Goal: Task Accomplishment & Management: Complete application form

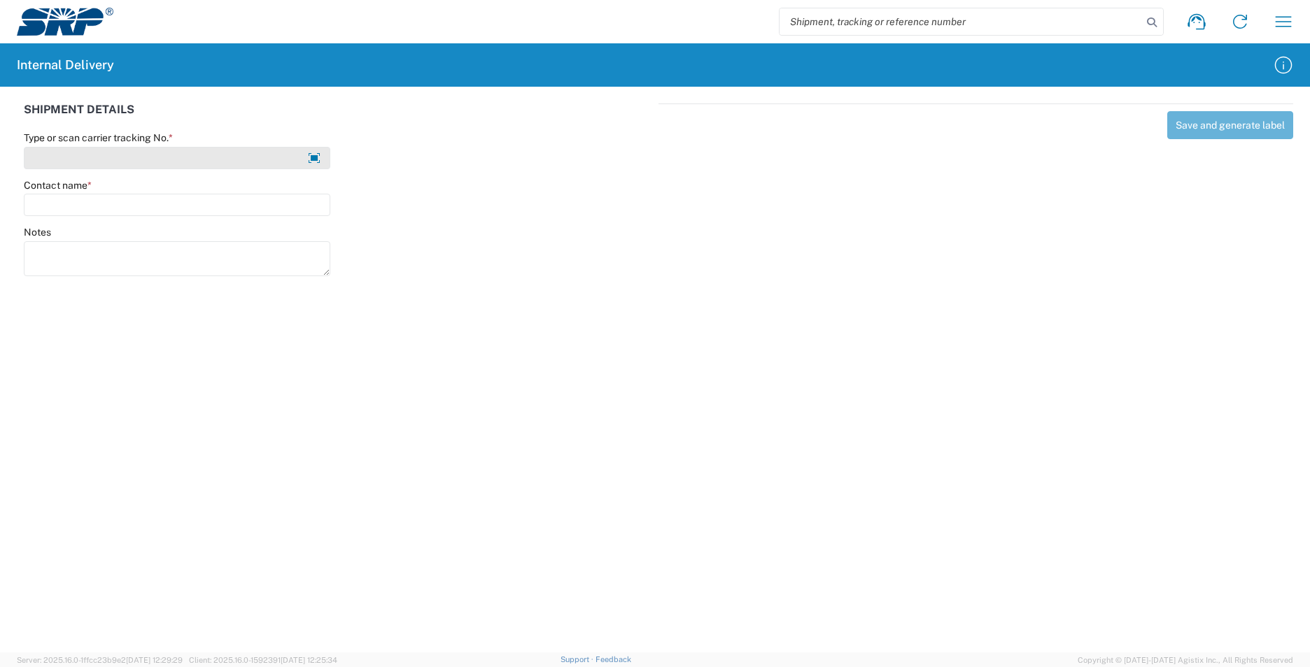
click at [220, 154] on input "Type or scan carrier tracking No. *" at bounding box center [177, 158] width 306 height 22
type input "1218032071670008503400883459009579"
click at [232, 160] on input "1218032071670008503400883459009579" at bounding box center [177, 158] width 306 height 22
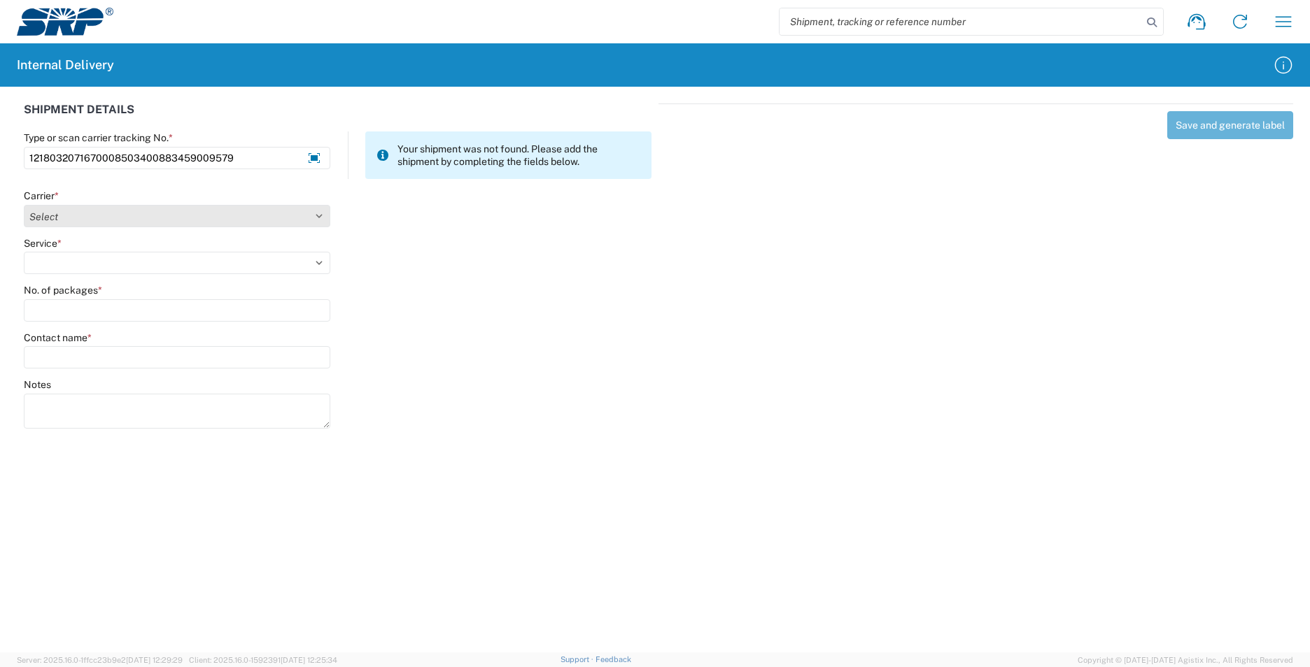
click at [244, 218] on select "Select AcctPay Amazon Logistics ATI Trucking BC Dimerco Logistics Empire Southw…" at bounding box center [177, 216] width 306 height 22
select select "5"
click at [24, 205] on select "Select AcctPay Amazon Logistics ATI Trucking BC Dimerco Logistics Empire Southw…" at bounding box center [177, 216] width 306 height 22
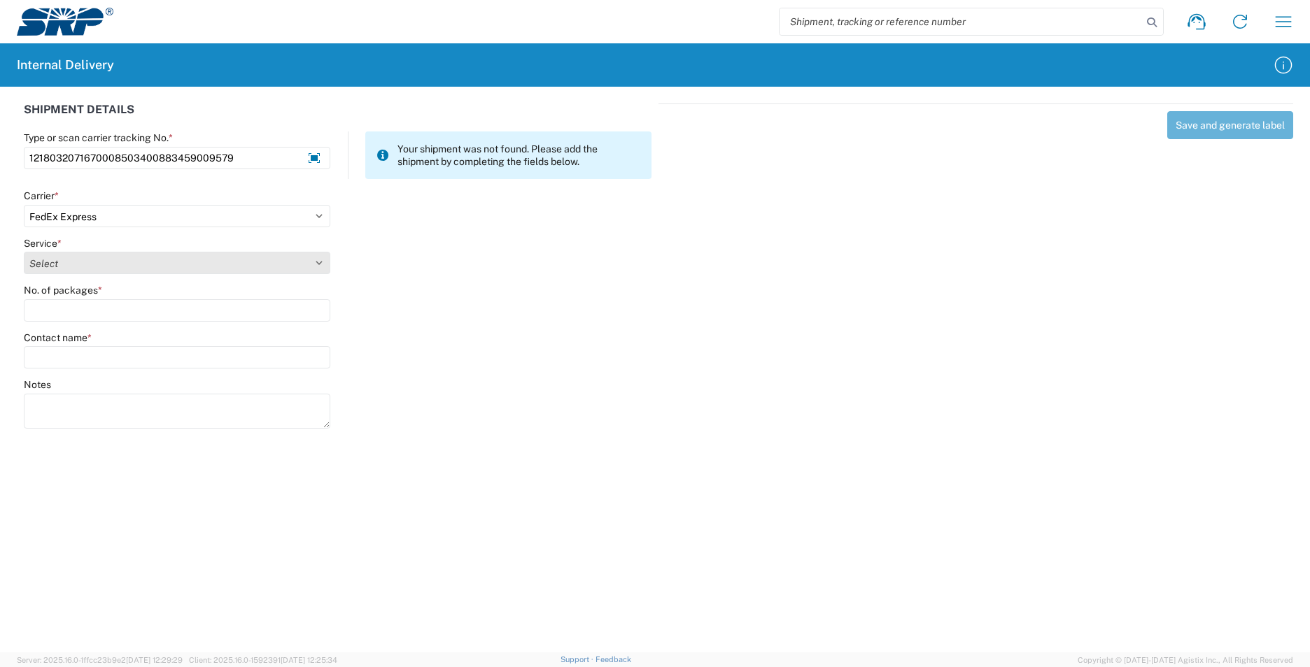
click at [87, 264] on select "Select 1Day Freight 2Day 2Day AM 2Day AM One Rate 2Day Freight 2Day One Rate 3 …" at bounding box center [177, 263] width 306 height 22
select select "10"
click at [87, 264] on select "Select 1Day Freight 2Day 2Day AM 2Day AM One Rate 2Day Freight 2Day One Rate 3 …" at bounding box center [177, 263] width 306 height 22
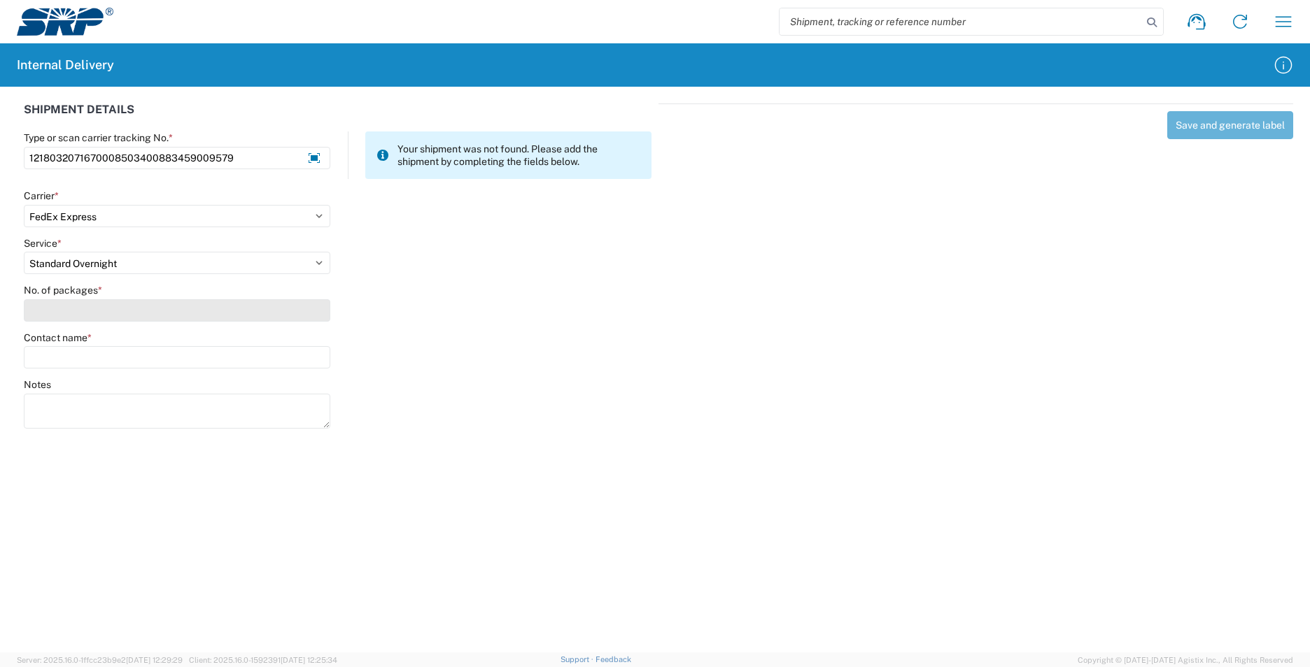
click at [59, 311] on input "No. of packages *" at bounding box center [177, 310] width 306 height 22
type input "1"
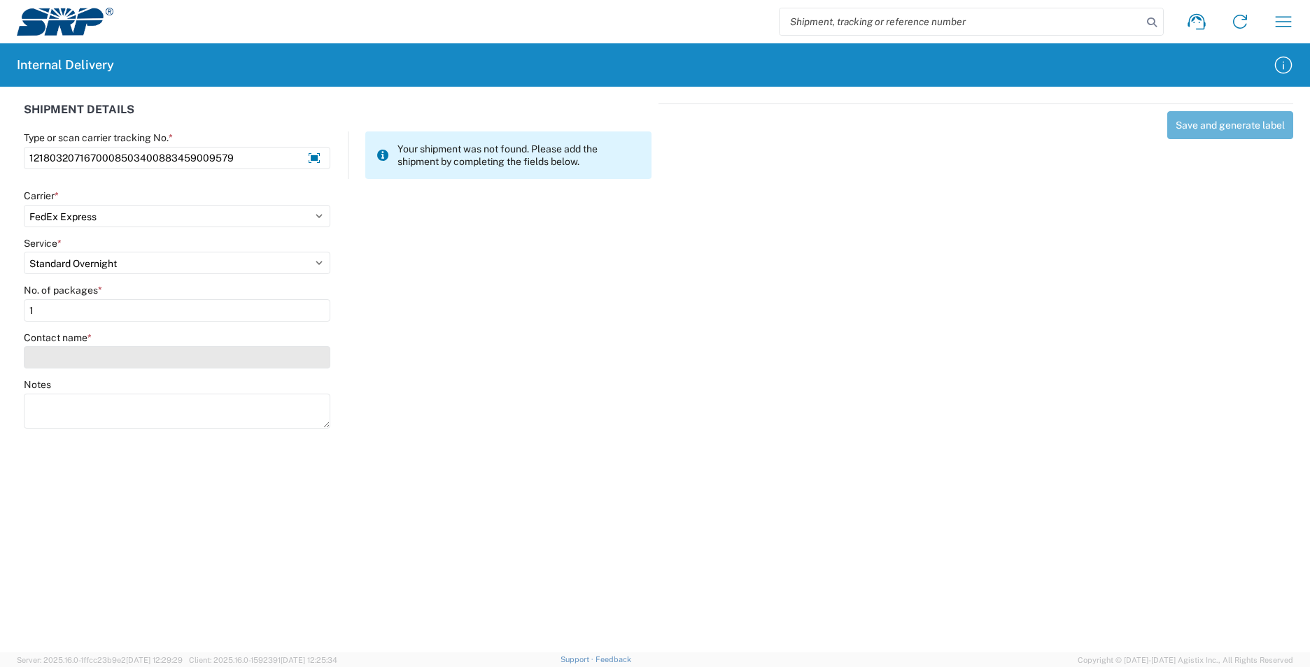
click at [76, 358] on input "Contact name *" at bounding box center [177, 357] width 306 height 22
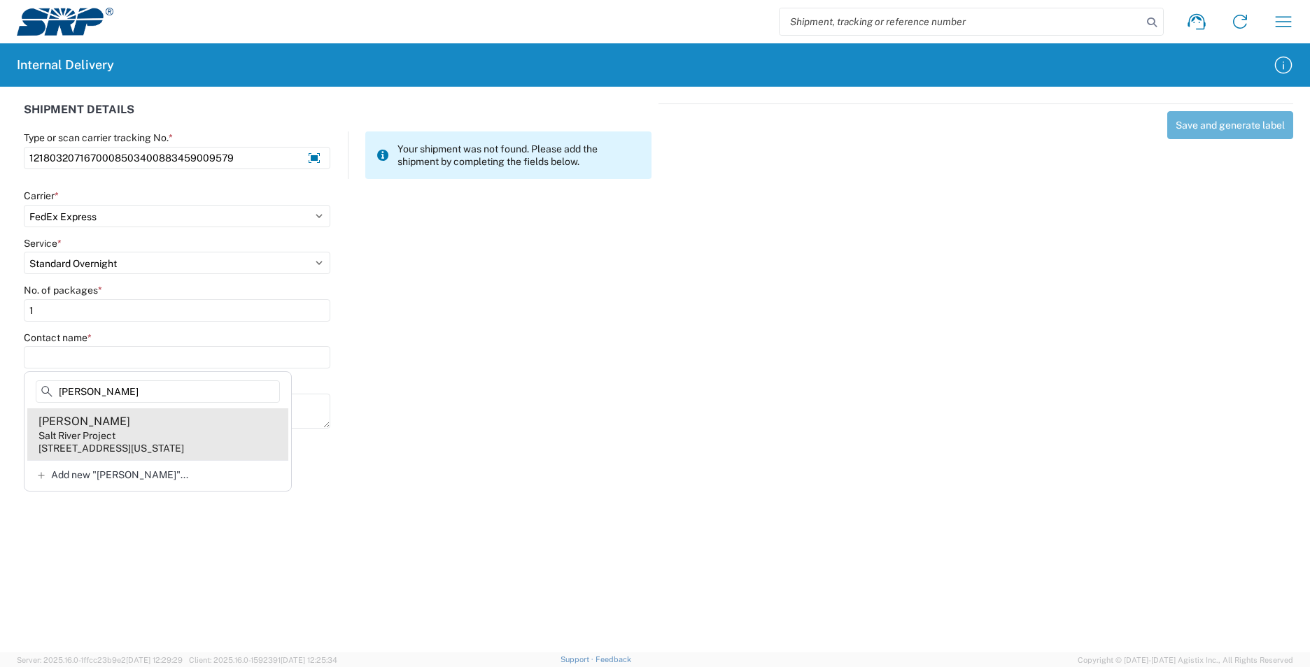
type input "[PERSON_NAME]"
click at [237, 438] on agx-address-suggestion-item "[PERSON_NAME] Salt River Project [STREET_ADDRESS][US_STATE]" at bounding box center [157, 435] width 261 height 52
type input "[PERSON_NAME]"
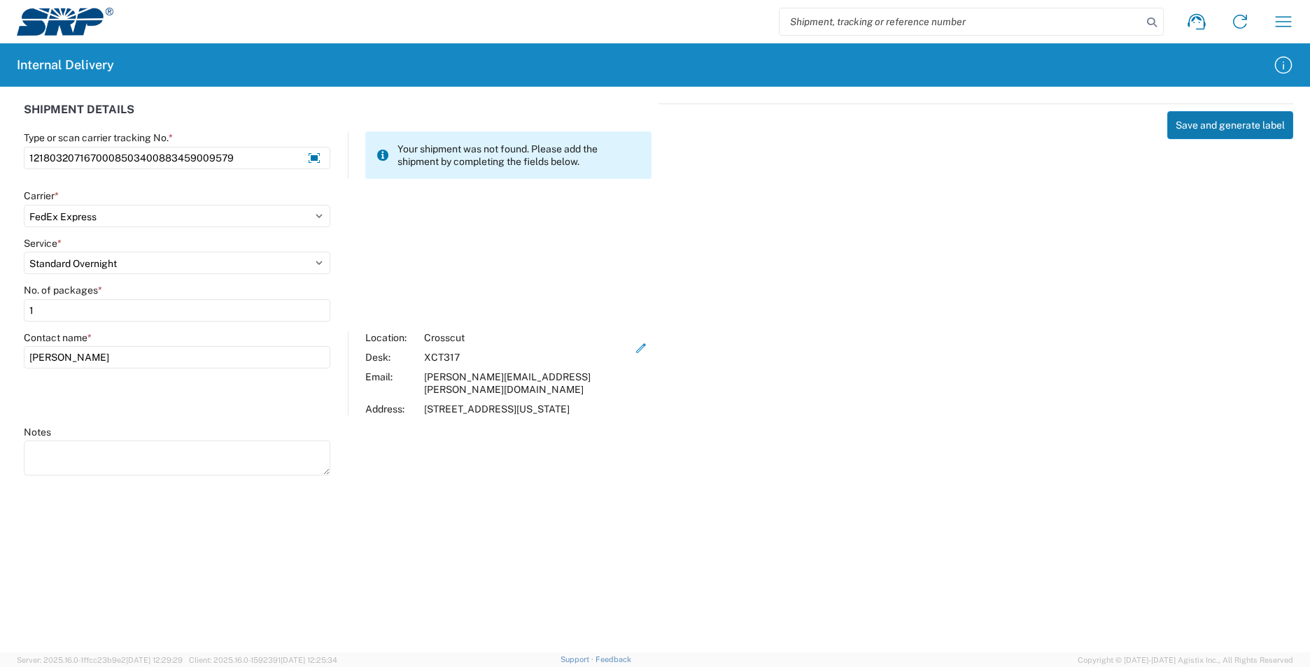
click at [1193, 130] on button "Save and generate label" at bounding box center [1230, 125] width 126 height 28
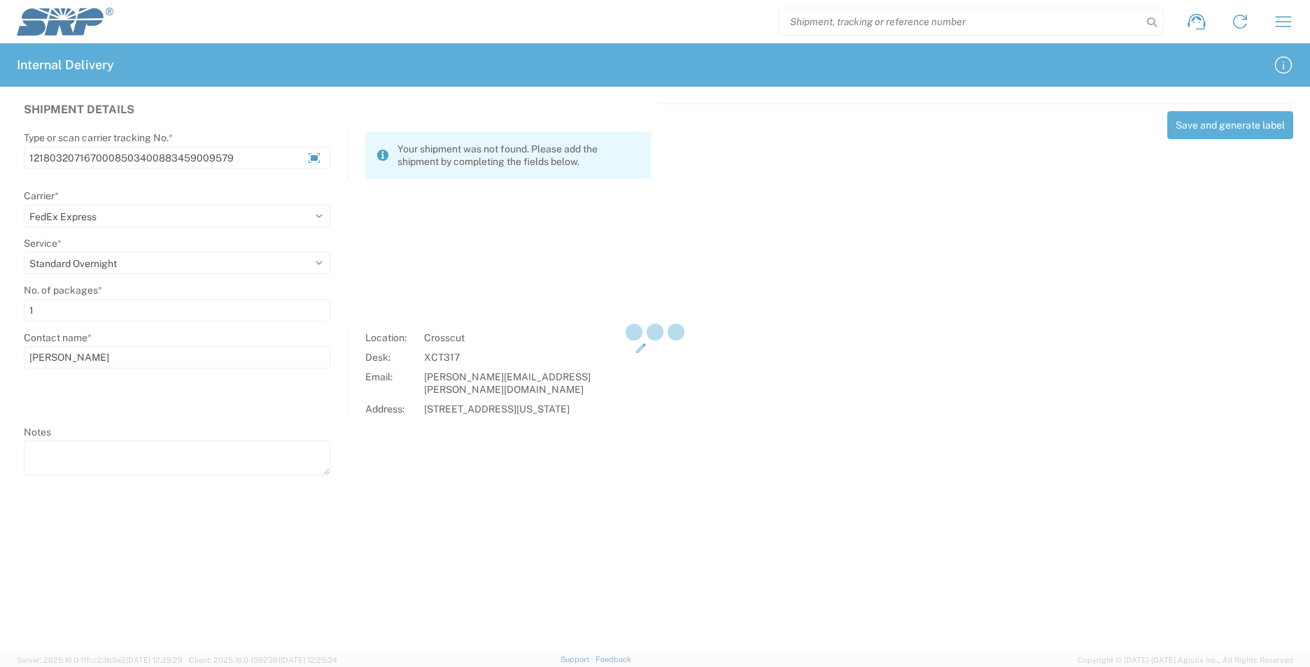
select select
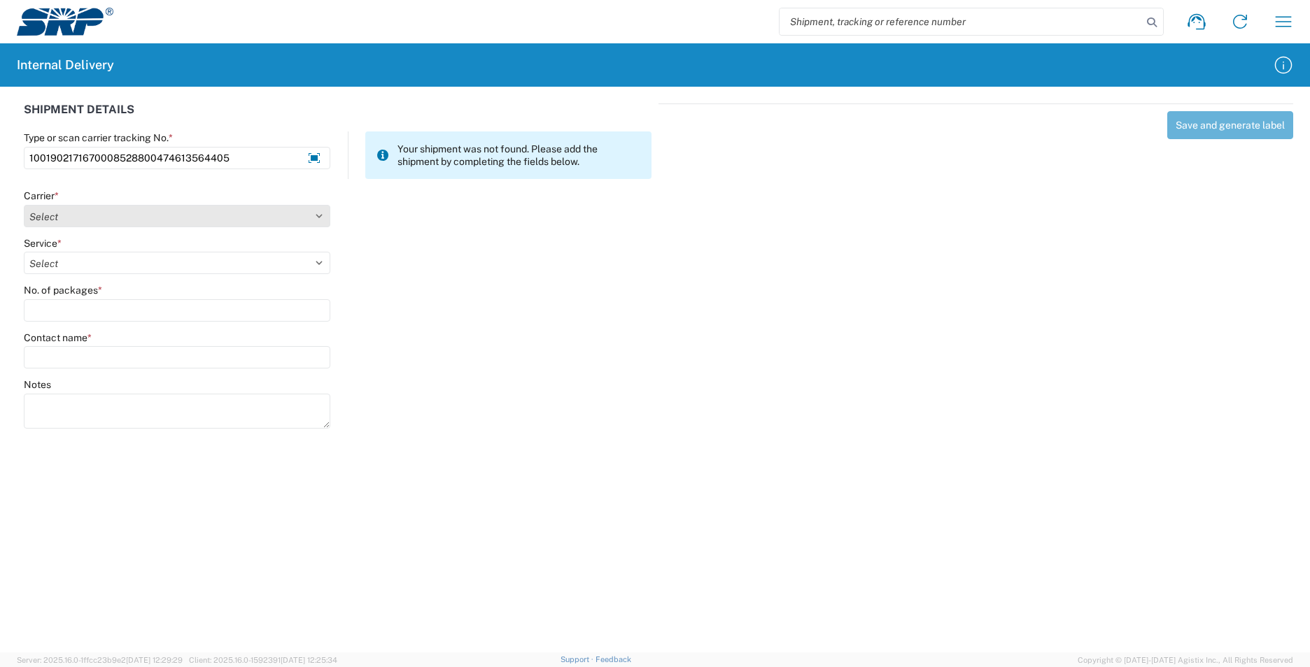
type input "1001902171670008528800474613564405"
click at [64, 218] on select "Select AcctPay Amazon Logistics ATI Trucking BC Dimerco Logistics Empire Southw…" at bounding box center [177, 216] width 306 height 22
click at [63, 219] on select "Select AcctPay Amazon Logistics ATI Trucking BC Dimerco Logistics Empire Southw…" at bounding box center [177, 216] width 306 height 22
click at [76, 218] on select "Select AcctPay Amazon Logistics ATI Trucking BC Dimerco Logistics Empire Southw…" at bounding box center [177, 216] width 306 height 22
select select "5"
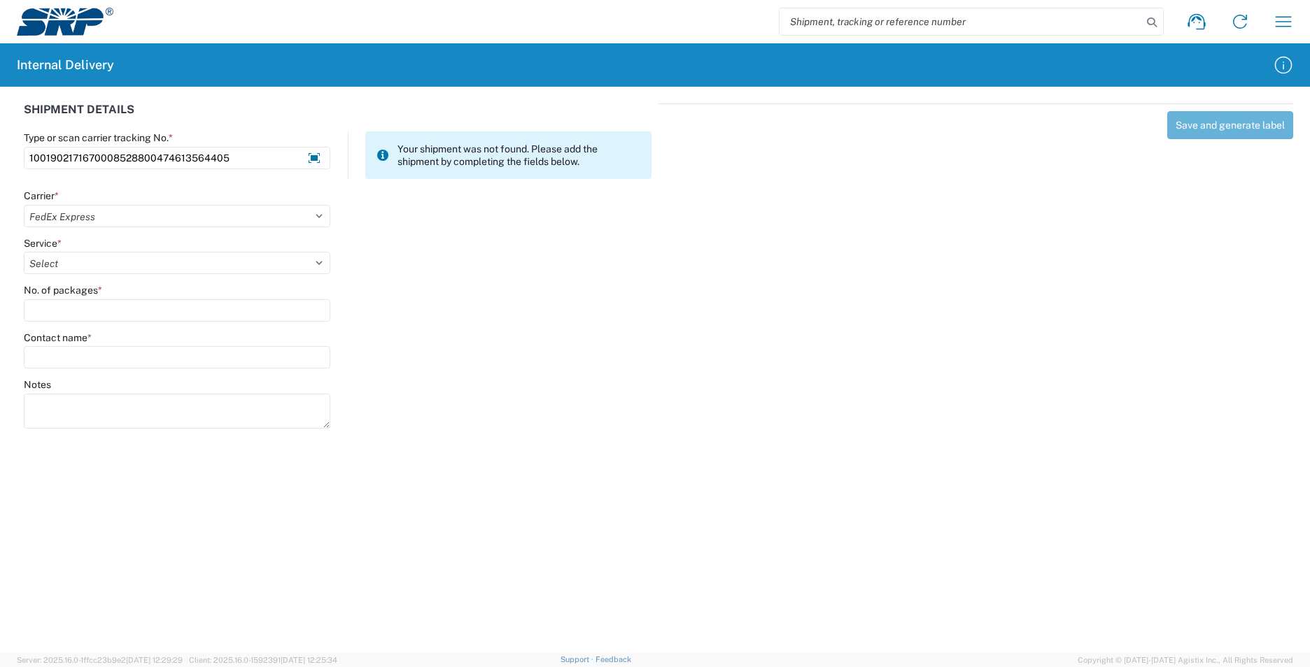
click at [24, 205] on select "Select AcctPay Amazon Logistics ATI Trucking BC Dimerco Logistics Empire Southw…" at bounding box center [177, 216] width 306 height 22
click at [60, 260] on select "Select 1Day Freight 2Day 2Day AM 2Day AM One Rate 2Day Freight 2Day One Rate 3 …" at bounding box center [177, 263] width 306 height 22
select select "7"
click at [61, 260] on select "Select 1Day Freight 2Day 2Day AM 2Day AM One Rate 2Day Freight 2Day One Rate 3 …" at bounding box center [177, 263] width 306 height 22
click at [73, 311] on input "No. of packages *" at bounding box center [177, 310] width 306 height 22
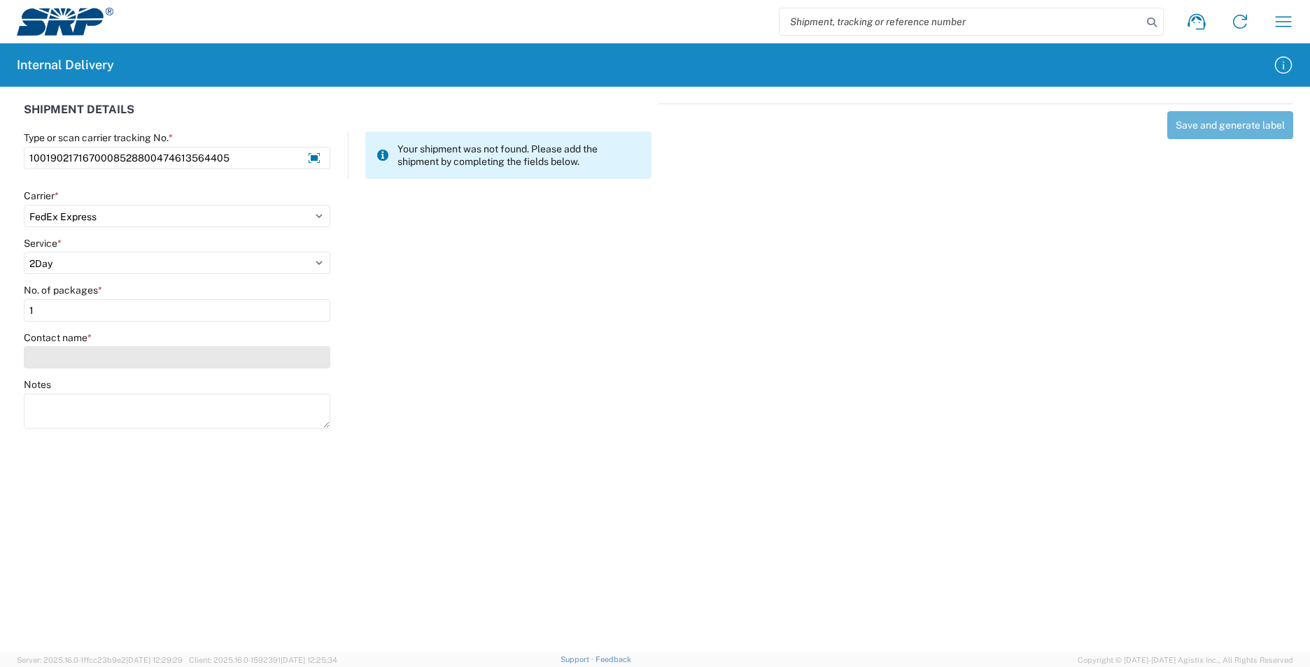
type input "1"
click at [80, 357] on input "Contact name *" at bounding box center [177, 357] width 306 height 22
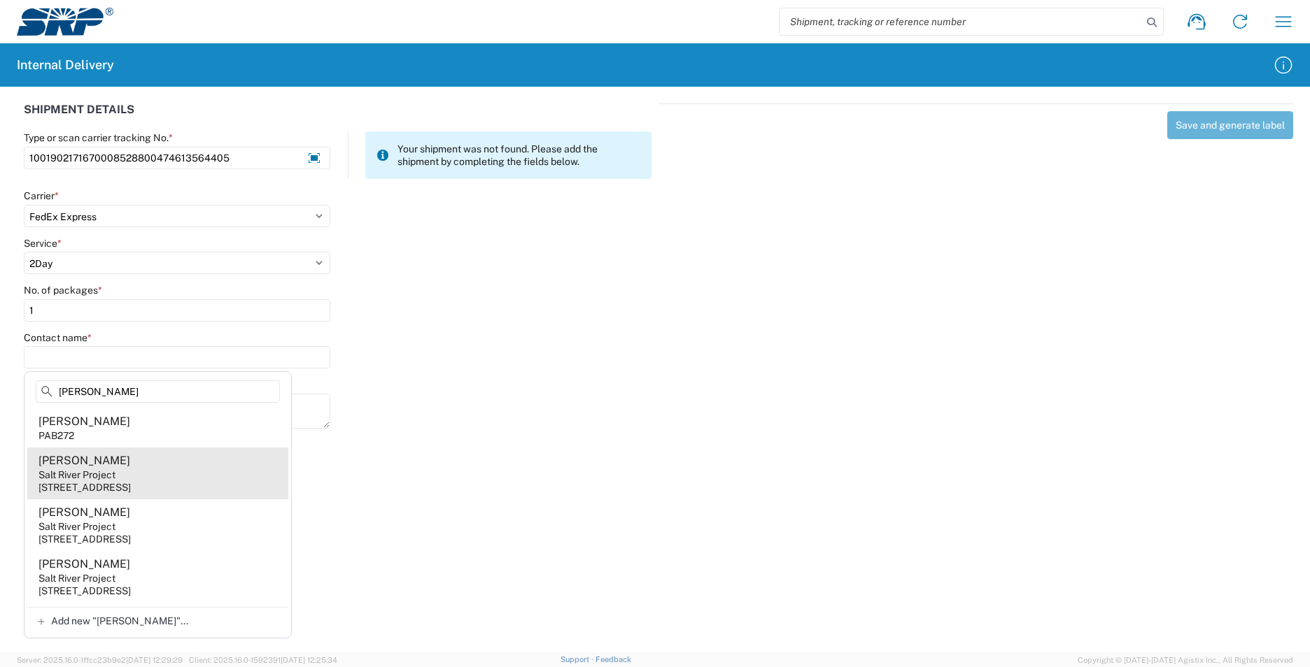
type input "[PERSON_NAME]"
click at [206, 476] on agx-address-suggestion-item "[PERSON_NAME] Salt River Project [STREET_ADDRESS]" at bounding box center [157, 474] width 261 height 52
type input "[PERSON_NAME]"
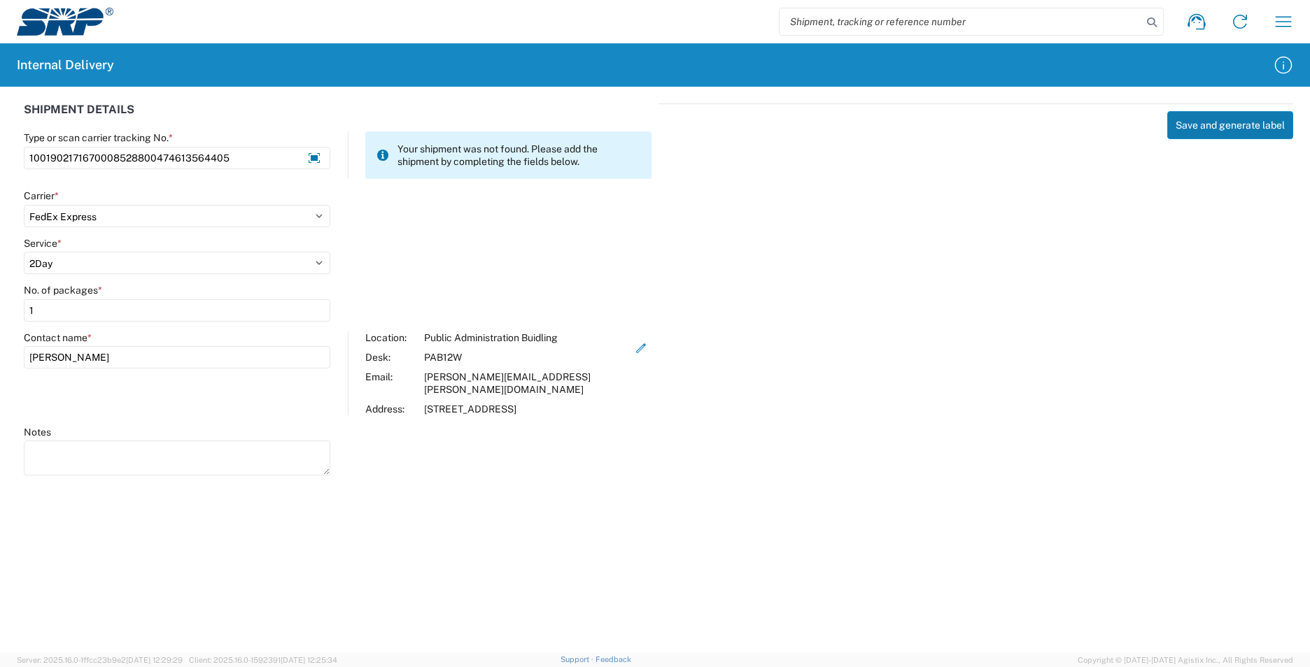
click at [1182, 132] on button "Save and generate label" at bounding box center [1230, 125] width 126 height 28
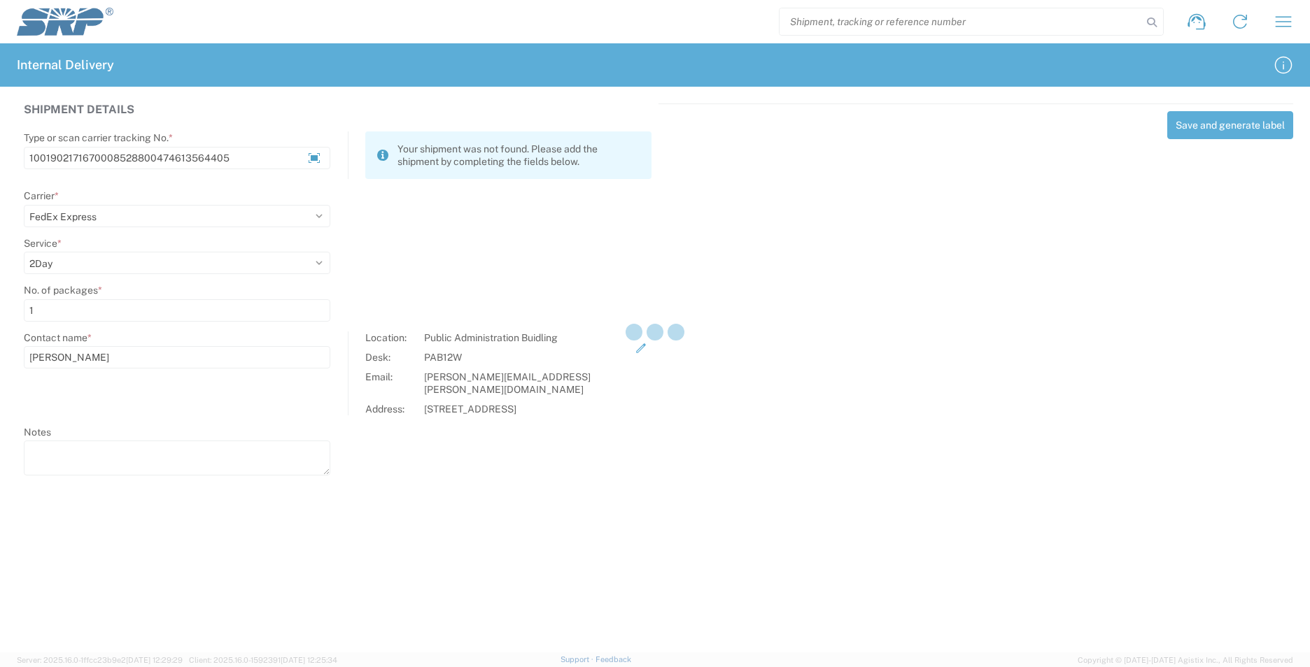
select select
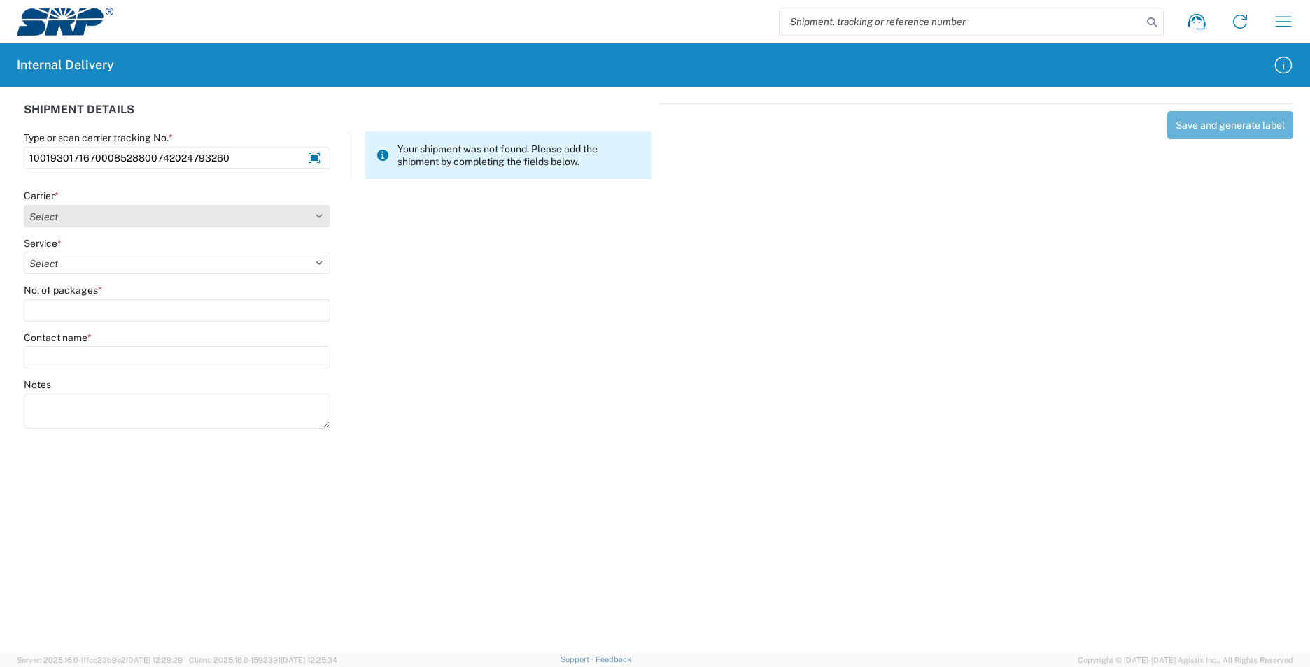
type input "1001930171670008528800742024793260"
click at [104, 215] on select "Select AcctPay Amazon Logistics ATI Trucking BC Dimerco Logistics Empire Southw…" at bounding box center [177, 216] width 306 height 22
select select "5"
click at [24, 205] on select "Select AcctPay Amazon Logistics ATI Trucking BC Dimerco Logistics Empire Southw…" at bounding box center [177, 216] width 306 height 22
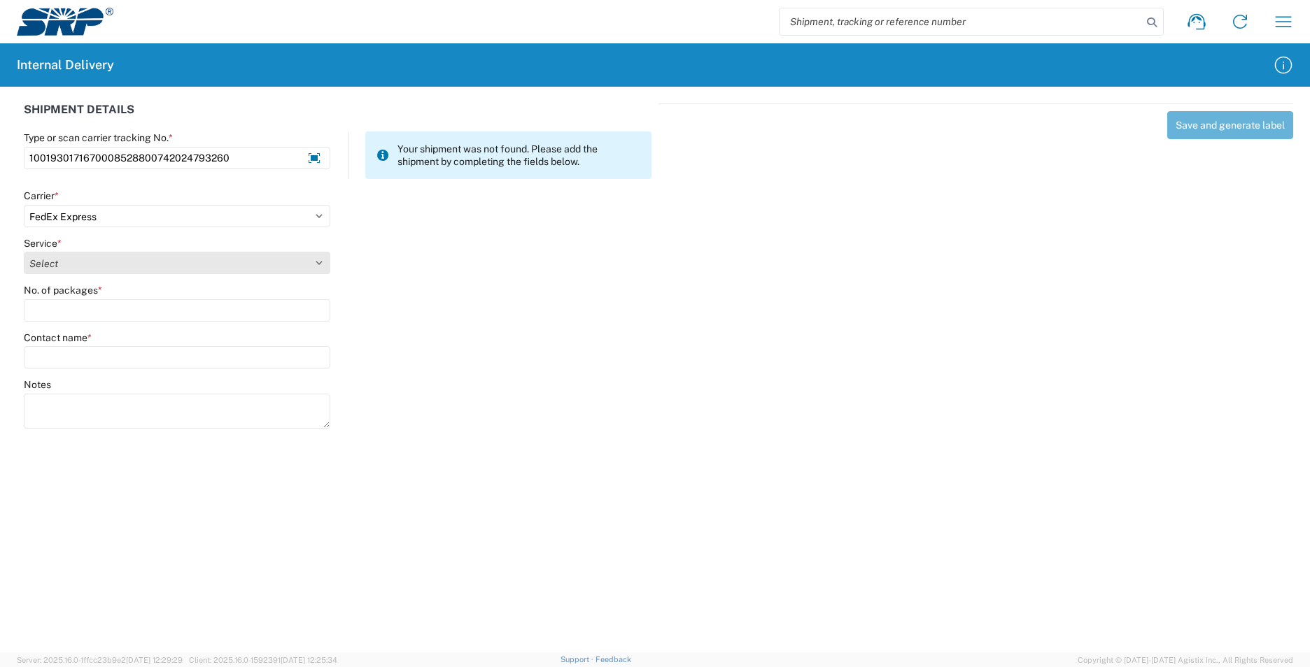
click at [97, 267] on select "Select" at bounding box center [177, 263] width 306 height 22
select select "7"
click at [97, 262] on select "Select 1Day Freight 2Day 2Day AM 2Day AM One Rate 2Day Freight 2Day One Rate 3 …" at bounding box center [177, 263] width 306 height 22
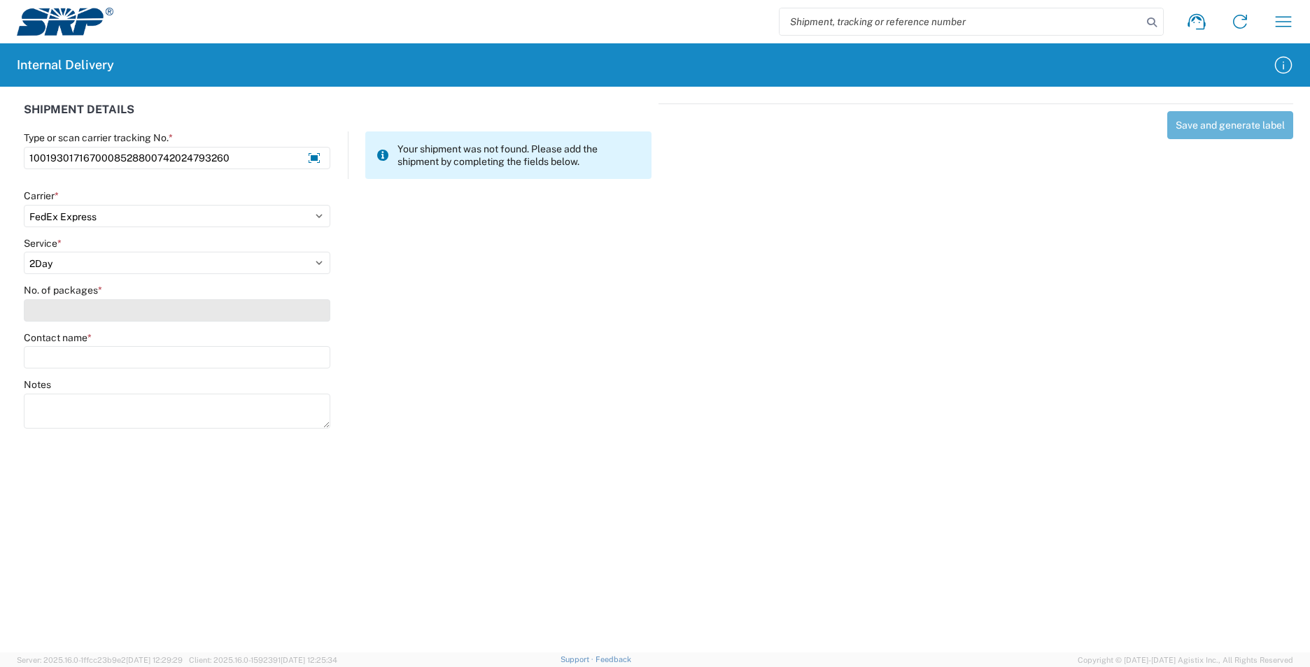
click at [86, 306] on input "No. of packages *" at bounding box center [177, 310] width 306 height 22
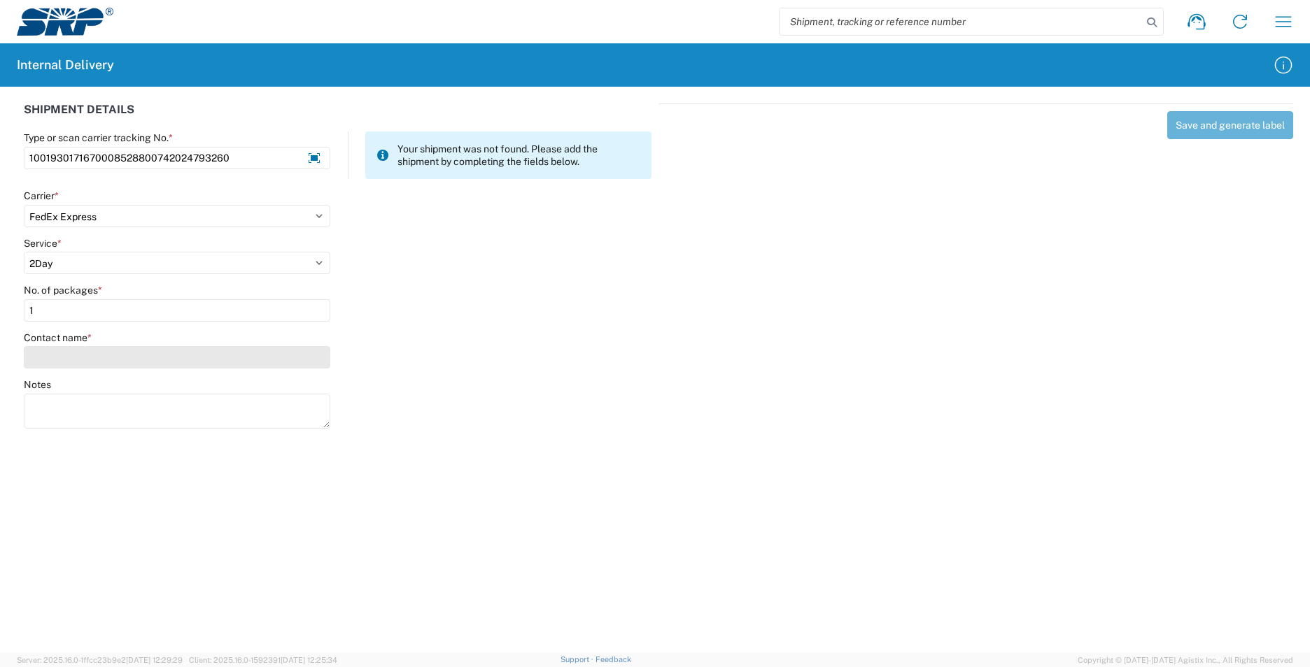
type input "1"
click at [83, 355] on input "Contact name *" at bounding box center [177, 357] width 306 height 22
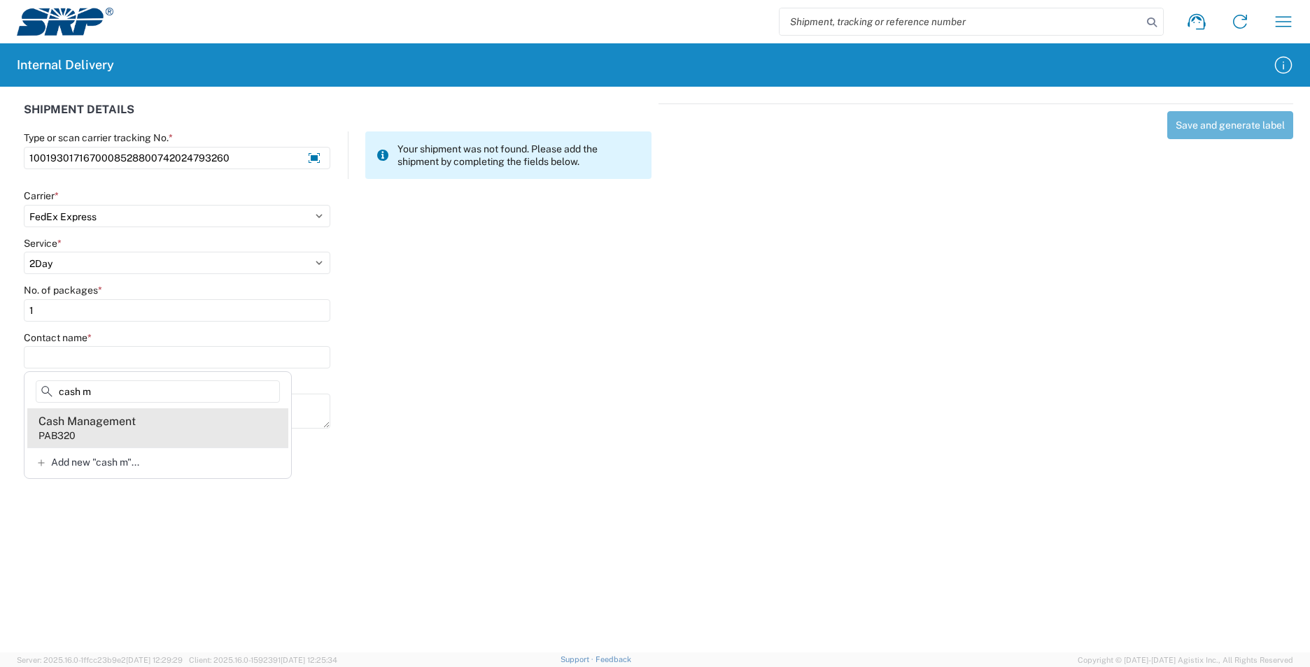
type input "cash m"
click at [167, 433] on agx-address-suggestion-item "Cash Management PAB320" at bounding box center [157, 428] width 261 height 39
type input "Cash Management"
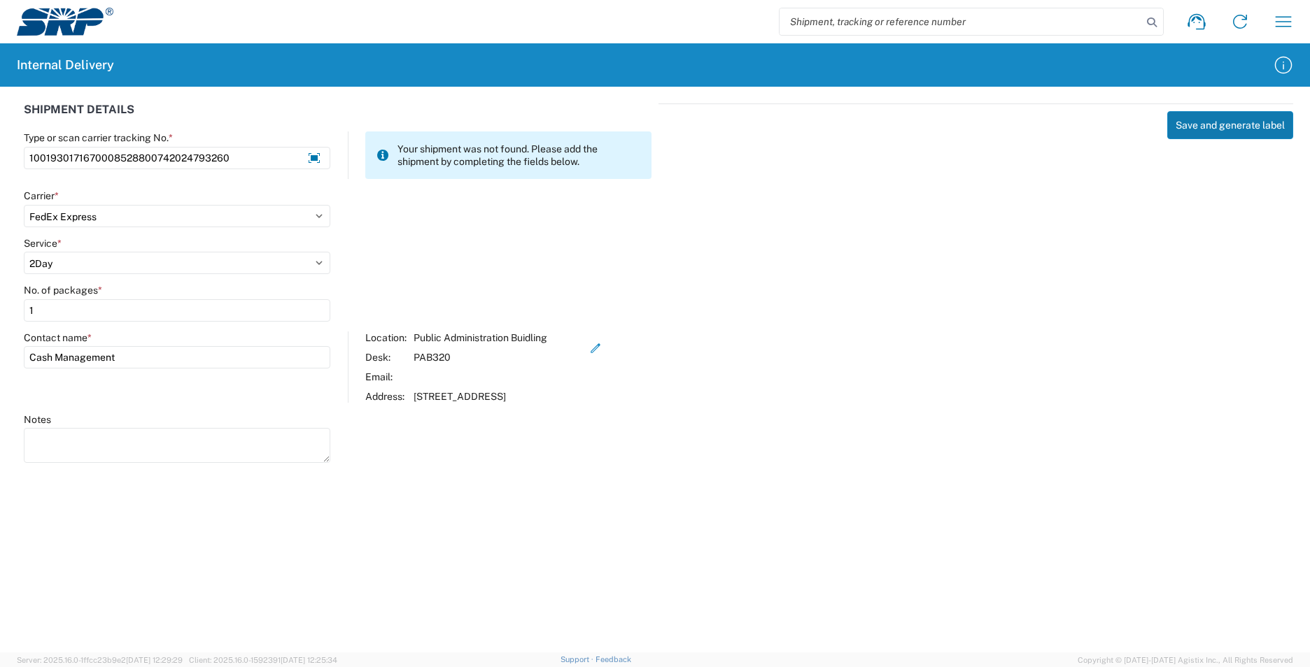
click at [1192, 130] on button "Save and generate label" at bounding box center [1230, 125] width 126 height 28
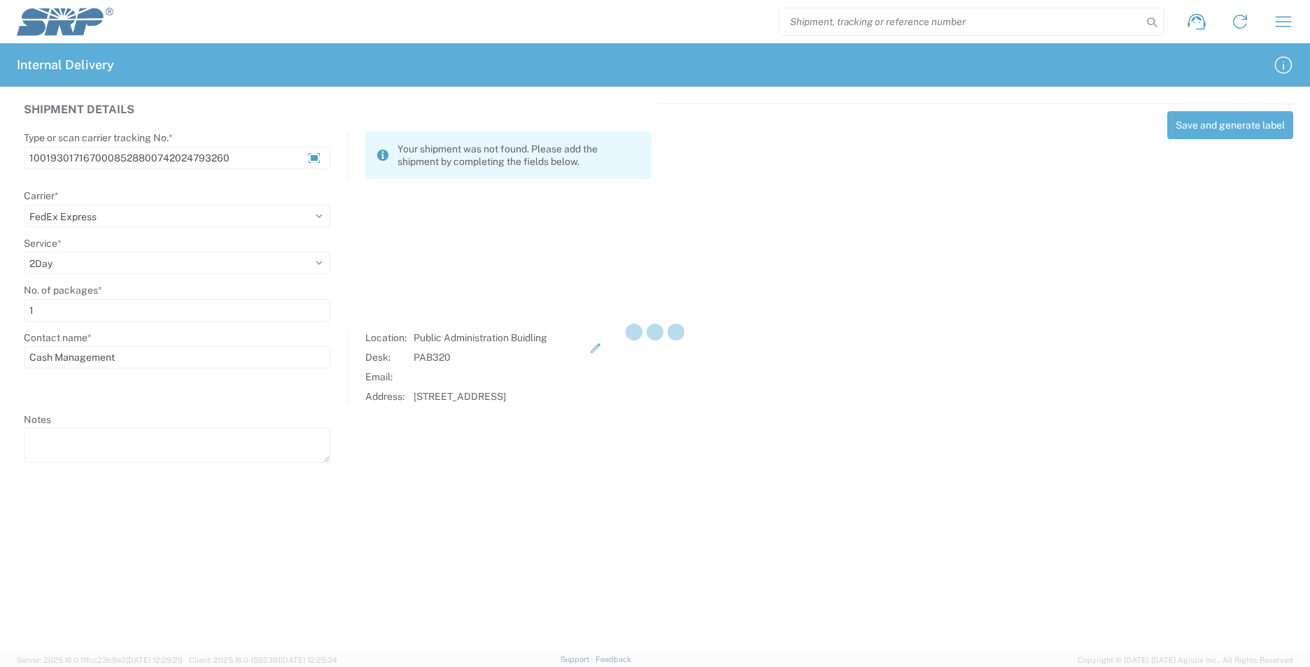
select select
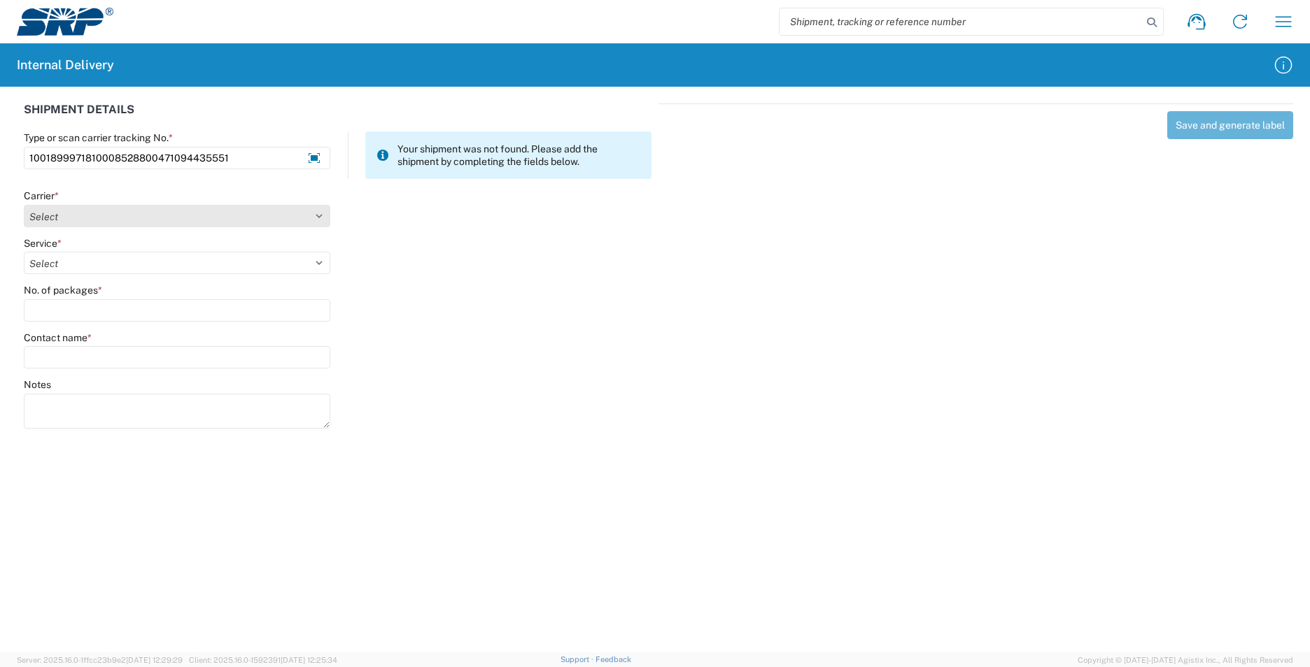
type input "1001899971810008528800471094435551"
click at [108, 220] on select "Select AcctPay Amazon Logistics ATI Trucking BC Dimerco Logistics Empire Southw…" at bounding box center [177, 216] width 306 height 22
select select "5"
click at [24, 205] on select "Select AcctPay Amazon Logistics ATI Trucking BC Dimerco Logistics Empire Southw…" at bounding box center [177, 216] width 306 height 22
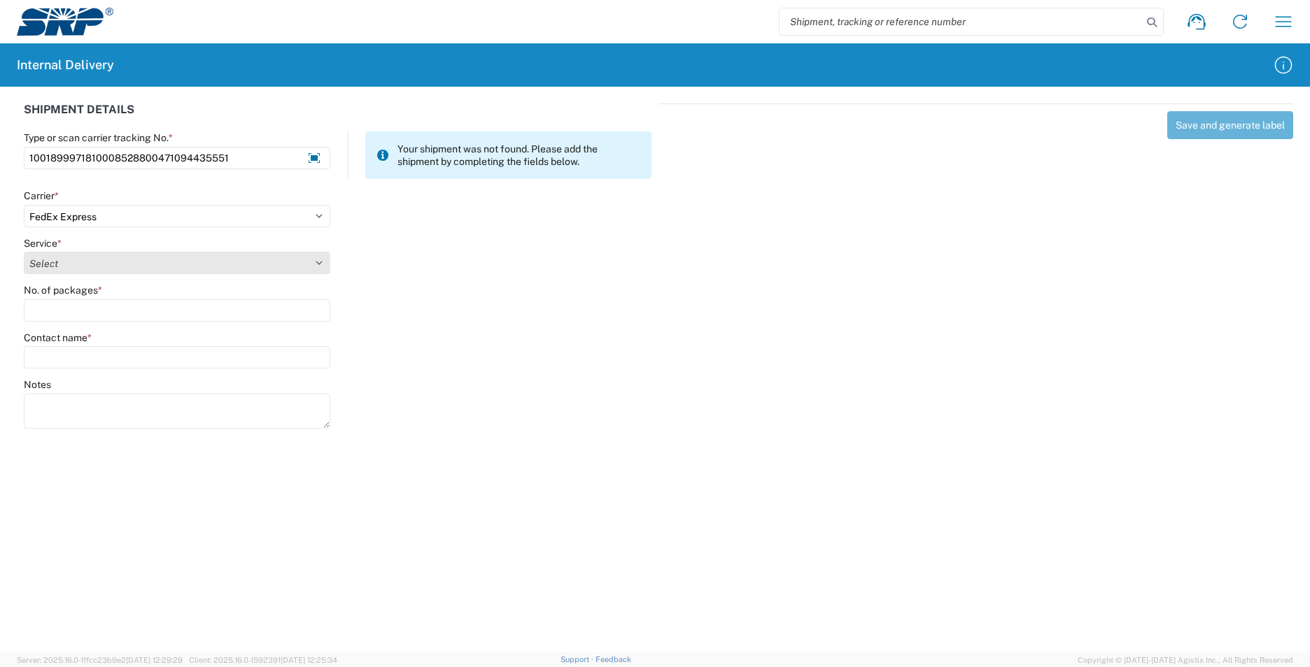
click at [77, 264] on select "Select 1Day Freight 2Day 2Day AM 2Day AM One Rate 2Day Freight 2Day One Rate 3 …" at bounding box center [177, 263] width 306 height 22
select select "8"
click at [77, 264] on select "Select 1Day Freight 2Day 2Day AM 2Day AM One Rate 2Day Freight 2Day One Rate 3 …" at bounding box center [177, 263] width 306 height 22
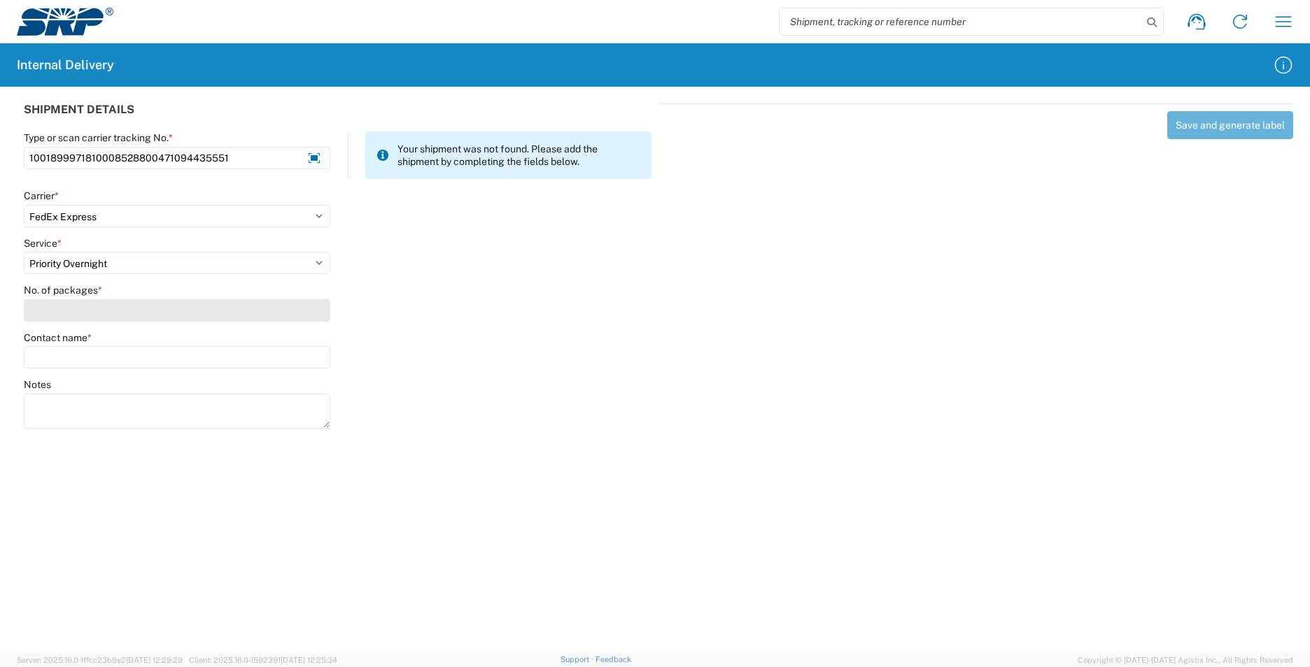
click at [72, 314] on input "No. of packages *" at bounding box center [177, 310] width 306 height 22
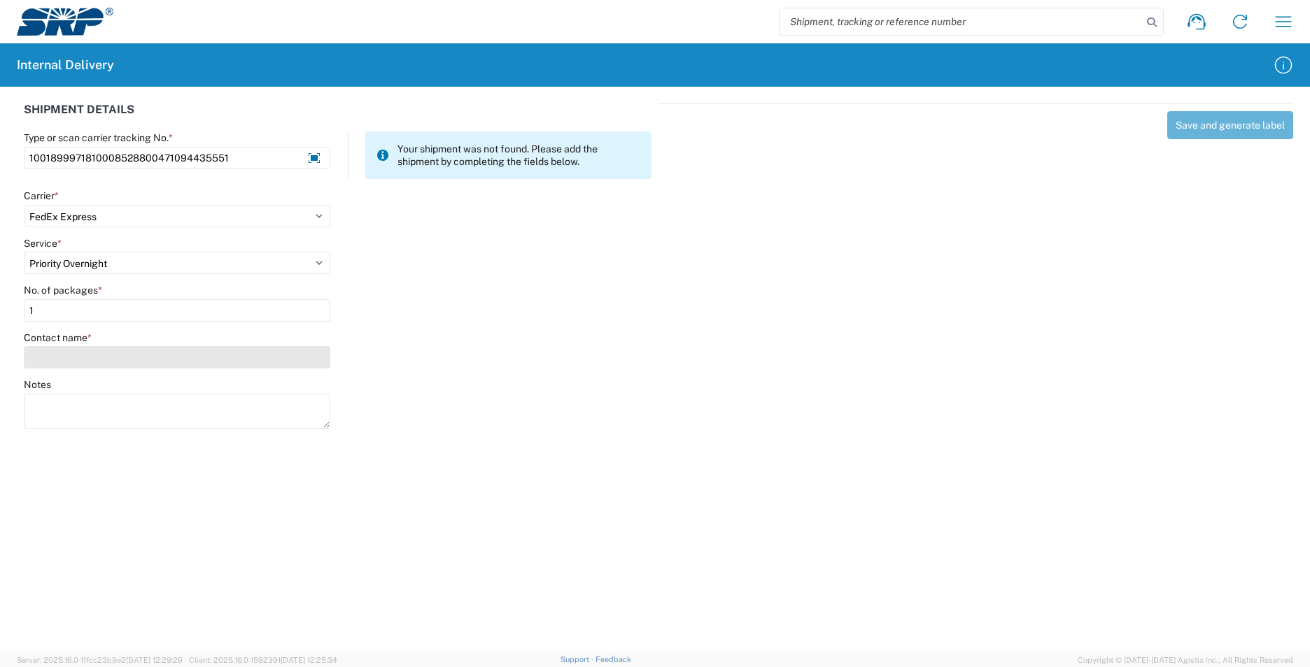
type input "1"
click at [70, 349] on input "Contact name *" at bounding box center [177, 357] width 306 height 22
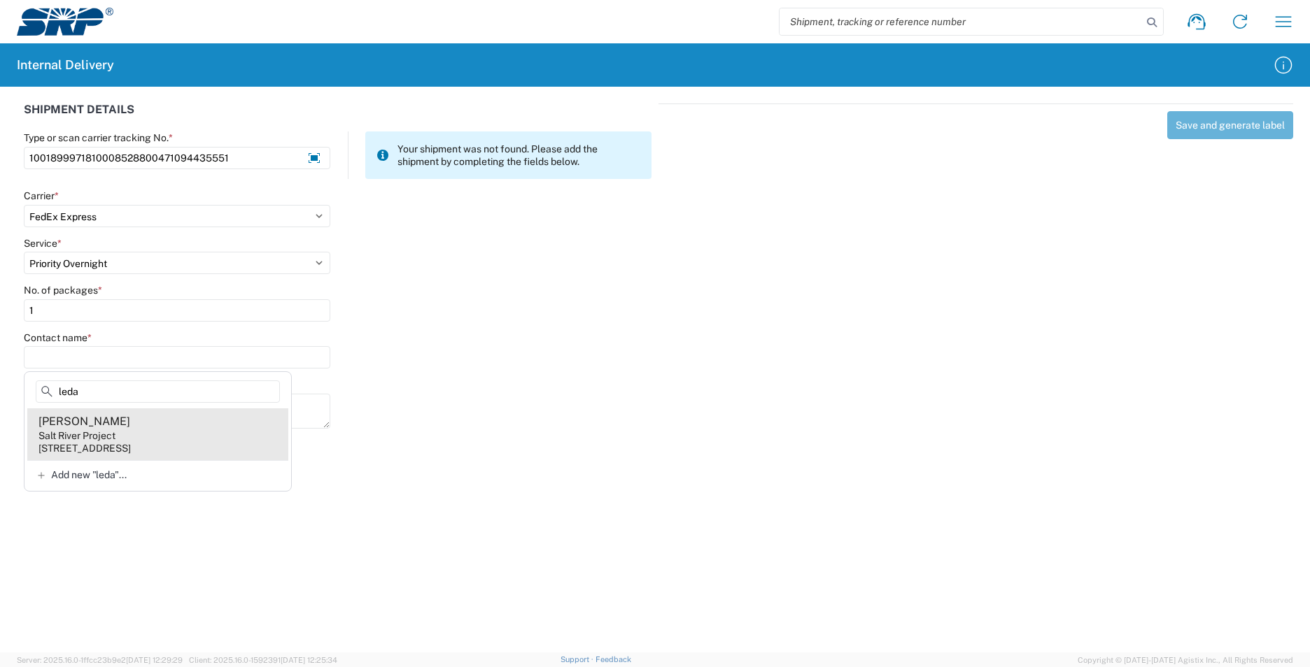
type input "leda"
click at [160, 432] on agx-address-suggestion-item "[PERSON_NAME] Salt River Project [STREET_ADDRESS]" at bounding box center [157, 435] width 261 height 52
type input "[PERSON_NAME]"
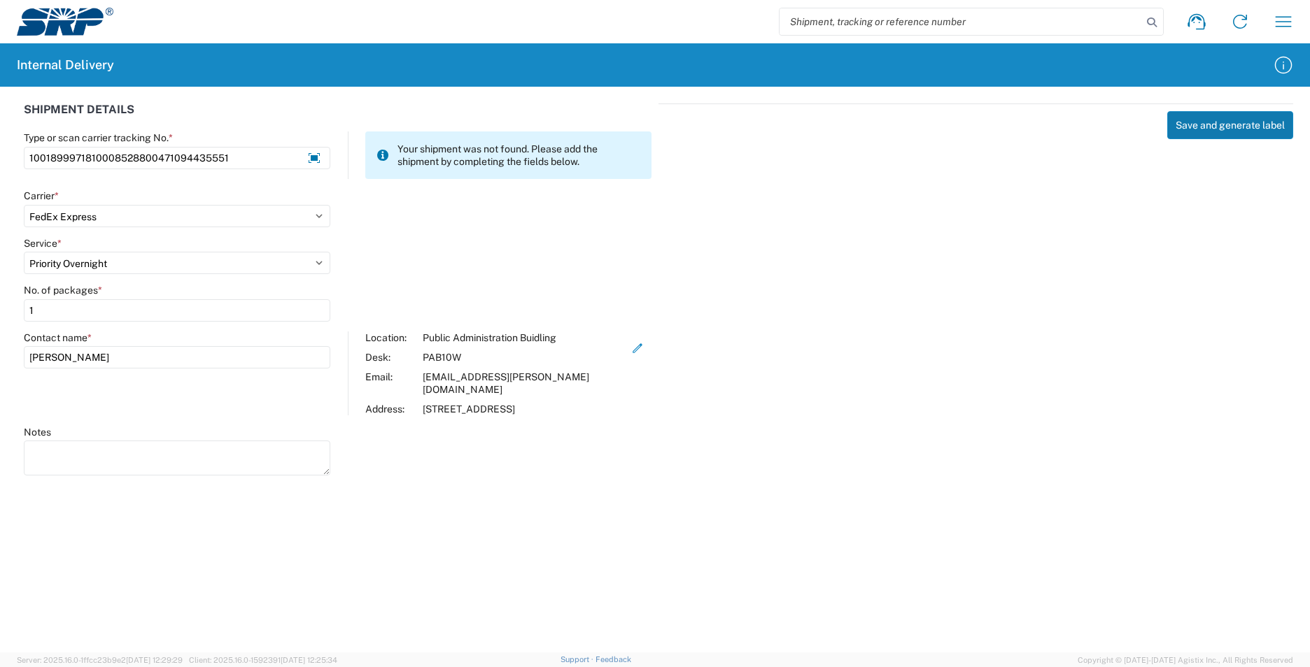
click at [1216, 129] on button "Save and generate label" at bounding box center [1230, 125] width 126 height 28
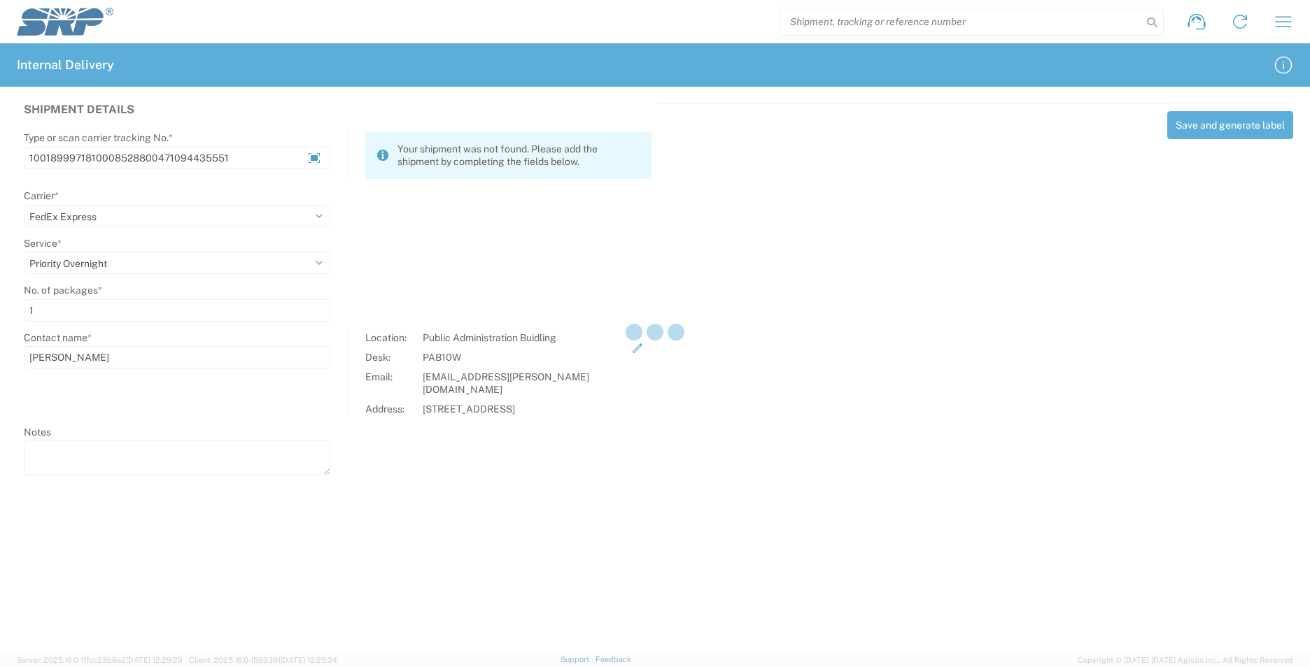
select select
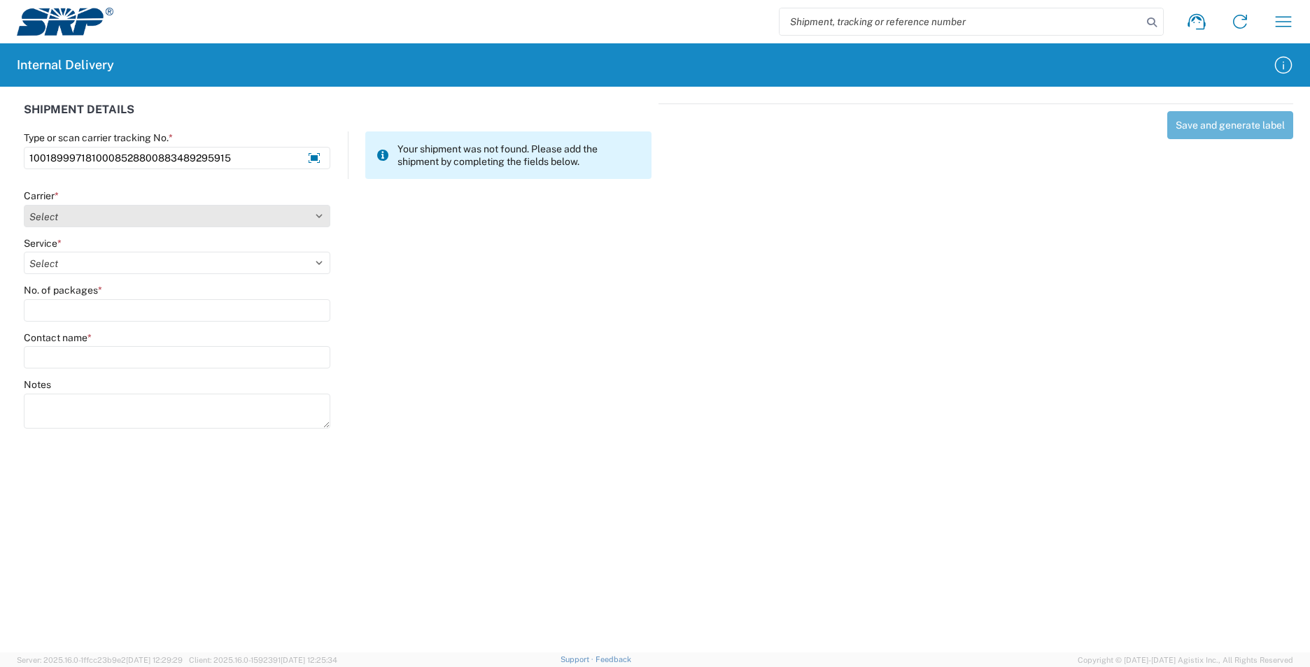
type input "1001899971810008528800883489295915"
click at [77, 213] on select "Select AcctPay Amazon Logistics ATI Trucking BC Dimerco Logistics Empire Southw…" at bounding box center [177, 216] width 306 height 22
select select "5"
click at [24, 205] on select "Select AcctPay Amazon Logistics ATI Trucking BC Dimerco Logistics Empire Southw…" at bounding box center [177, 216] width 306 height 22
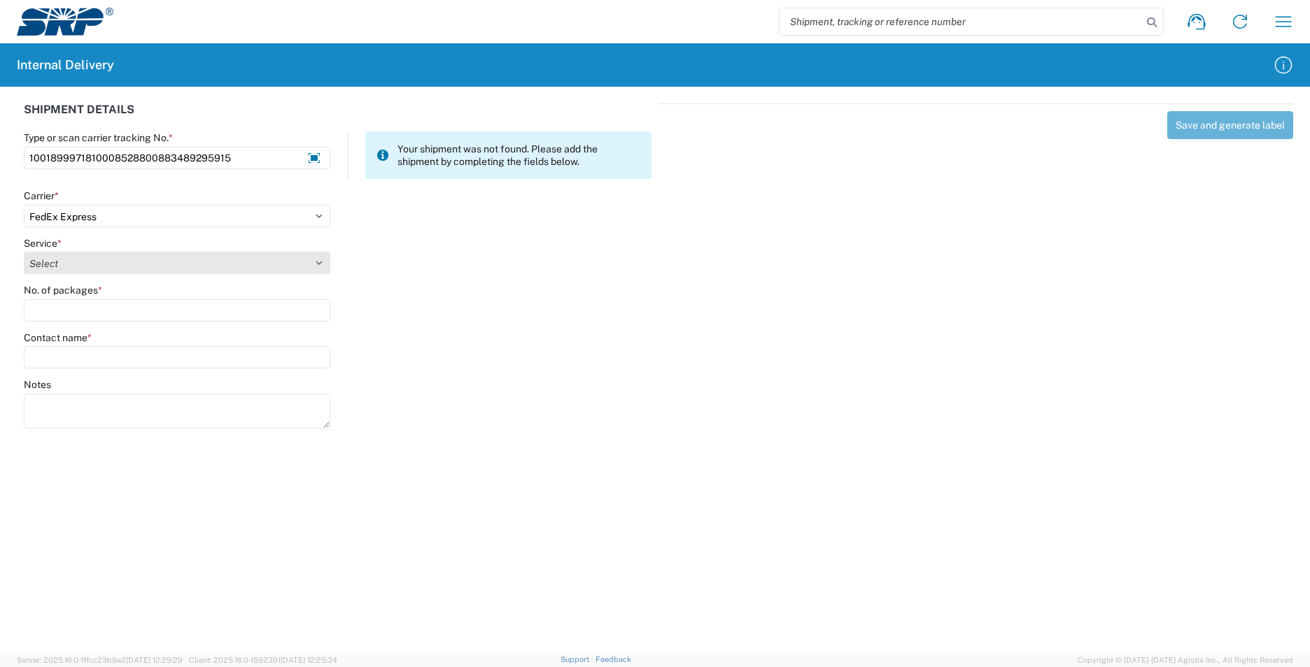
click at [113, 260] on select "Select 1Day Freight 2Day 2Day AM 2Day AM One Rate 2Day Freight 2Day One Rate 3 …" at bounding box center [177, 263] width 306 height 22
select select "8"
click at [113, 264] on select "Select 1Day Freight 2Day 2Day AM 2Day AM One Rate 2Day Freight 2Day One Rate 3 …" at bounding box center [177, 263] width 306 height 22
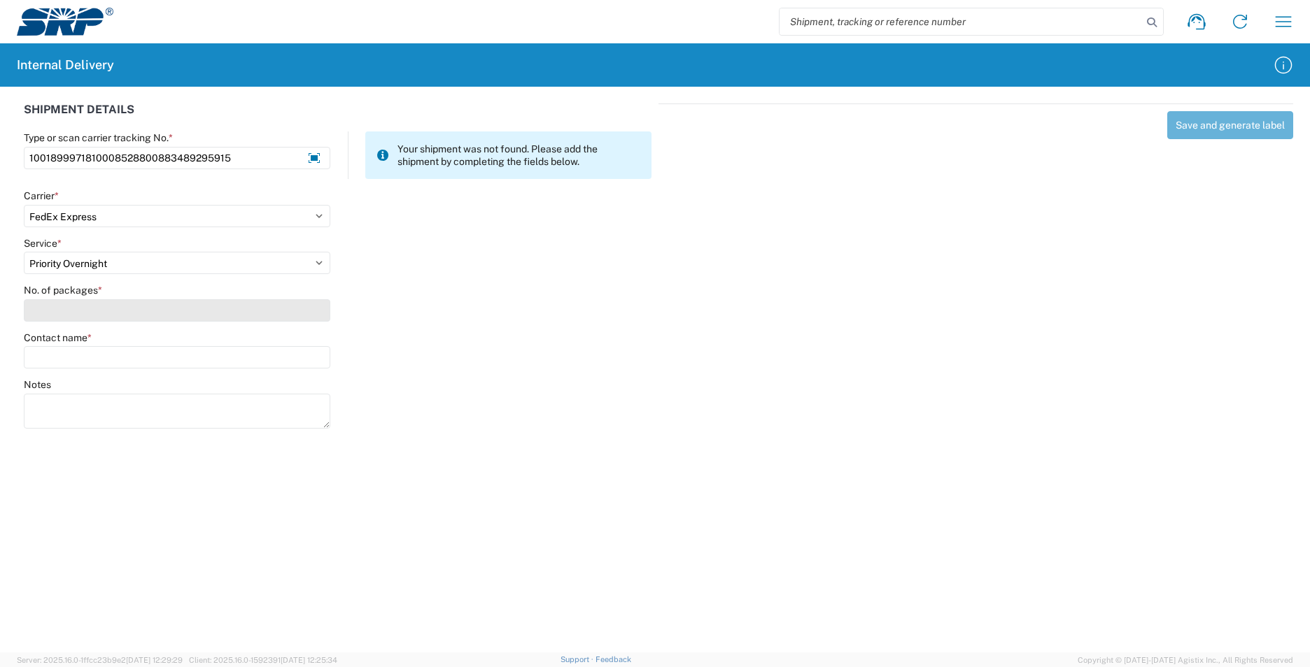
click at [84, 303] on input "No. of packages *" at bounding box center [177, 310] width 306 height 22
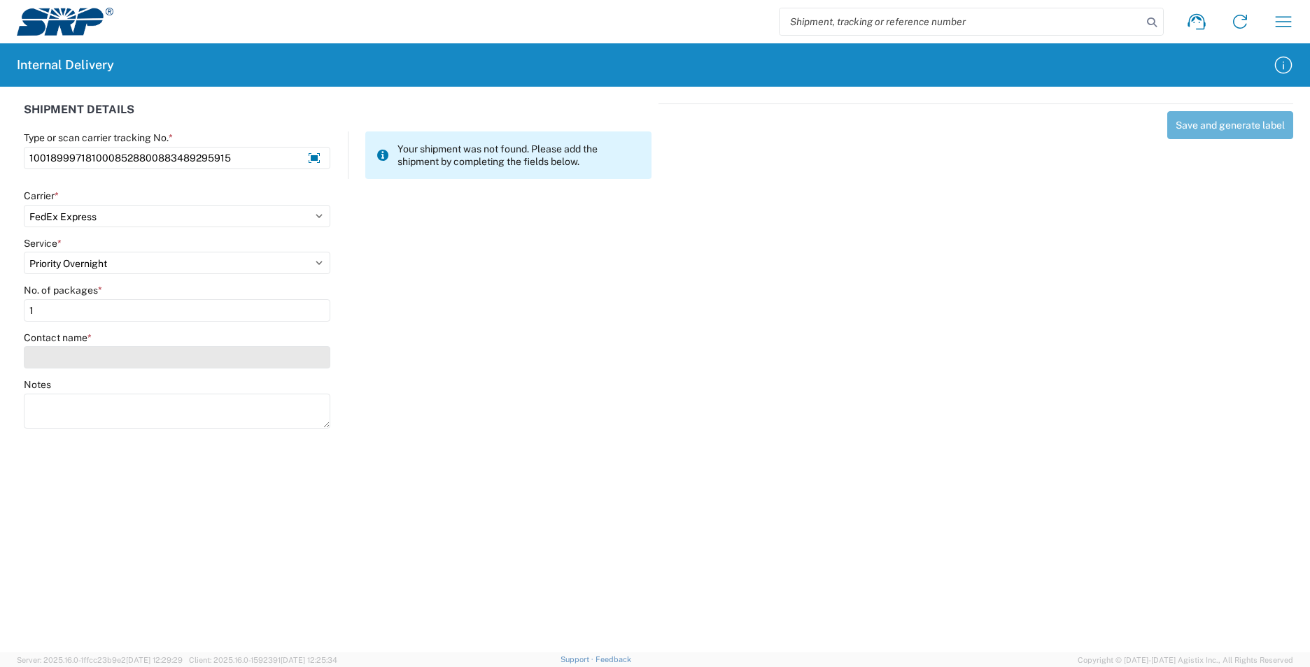
type input "1"
click at [85, 361] on input "Contact name *" at bounding box center [177, 357] width 306 height 22
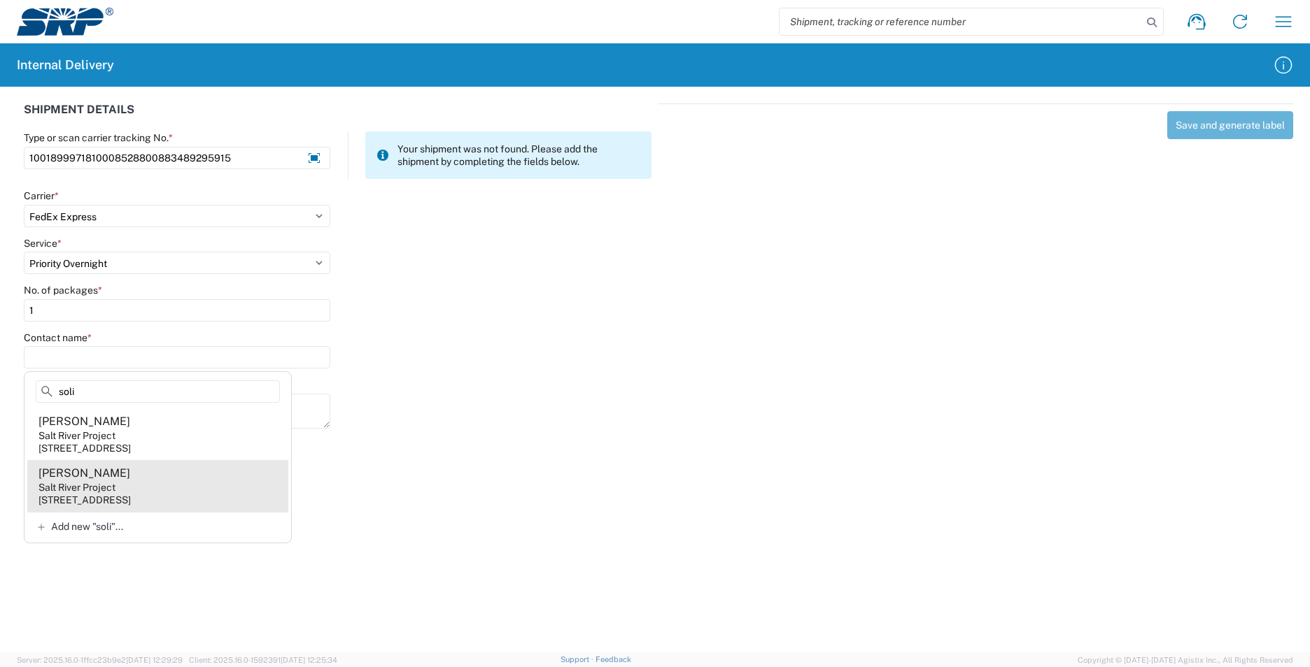
type input "soli"
click at [166, 489] on agx-address-suggestion-item "[PERSON_NAME] Salt River Project [STREET_ADDRESS]" at bounding box center [157, 486] width 261 height 52
type input "[PERSON_NAME]"
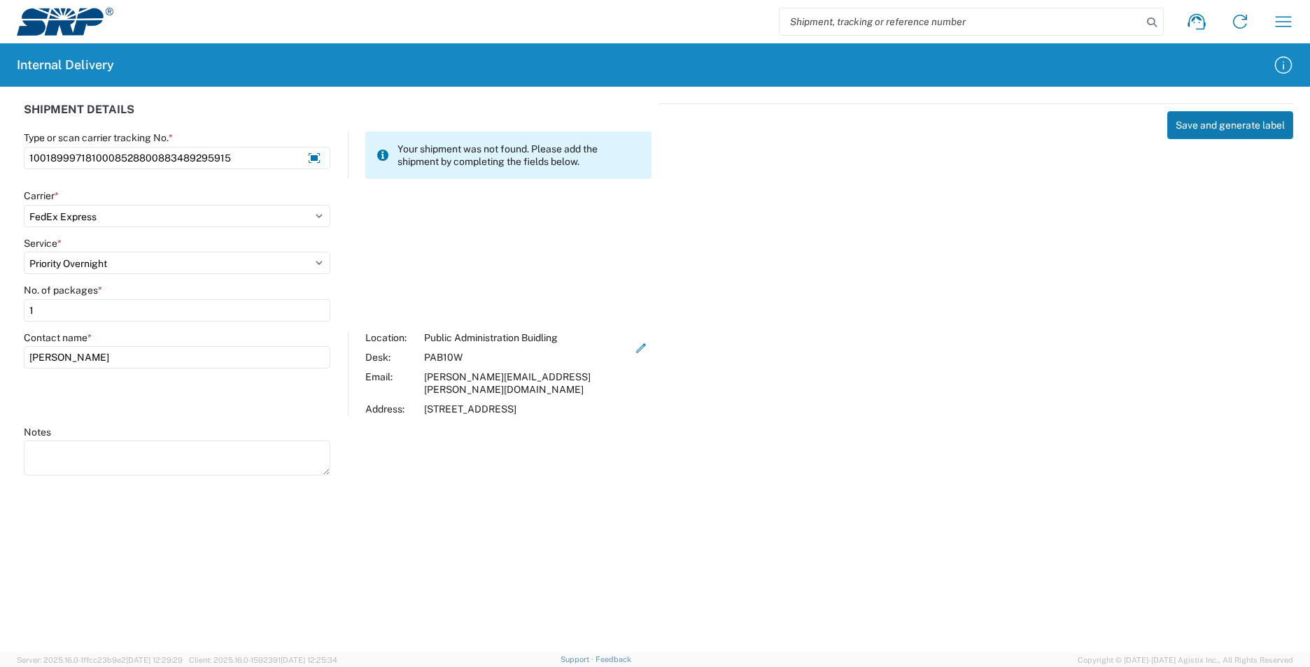
click at [1274, 126] on button "Save and generate label" at bounding box center [1230, 125] width 126 height 28
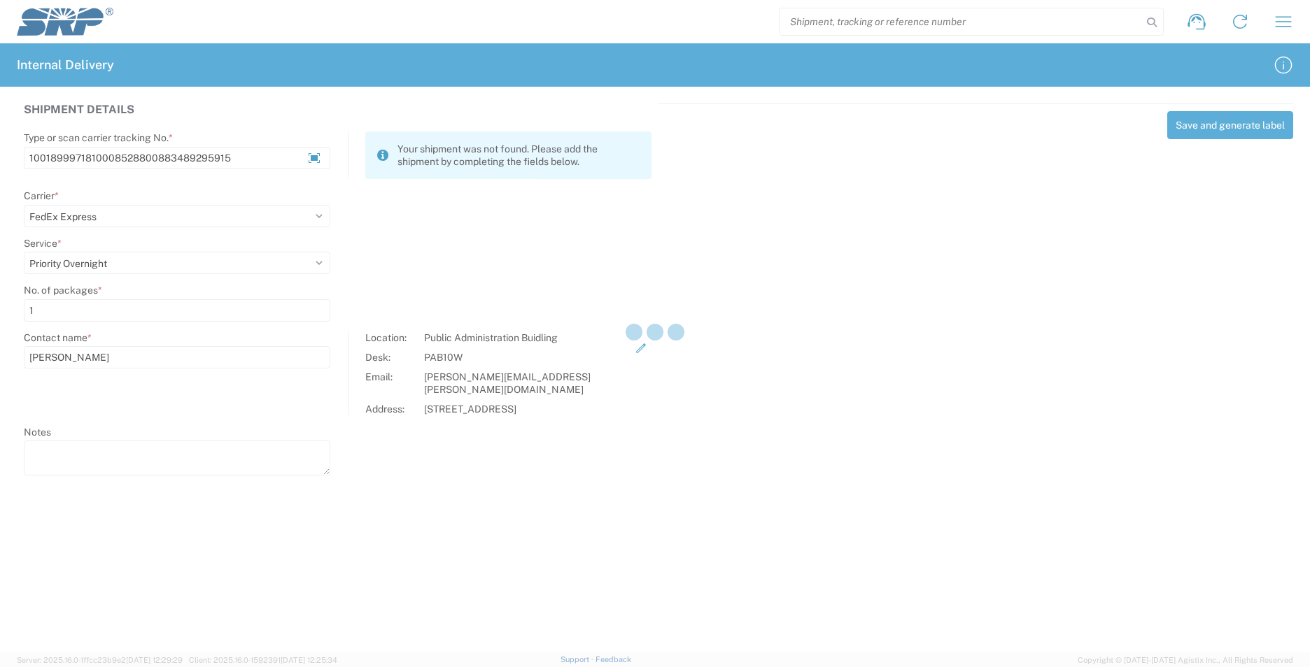
select select
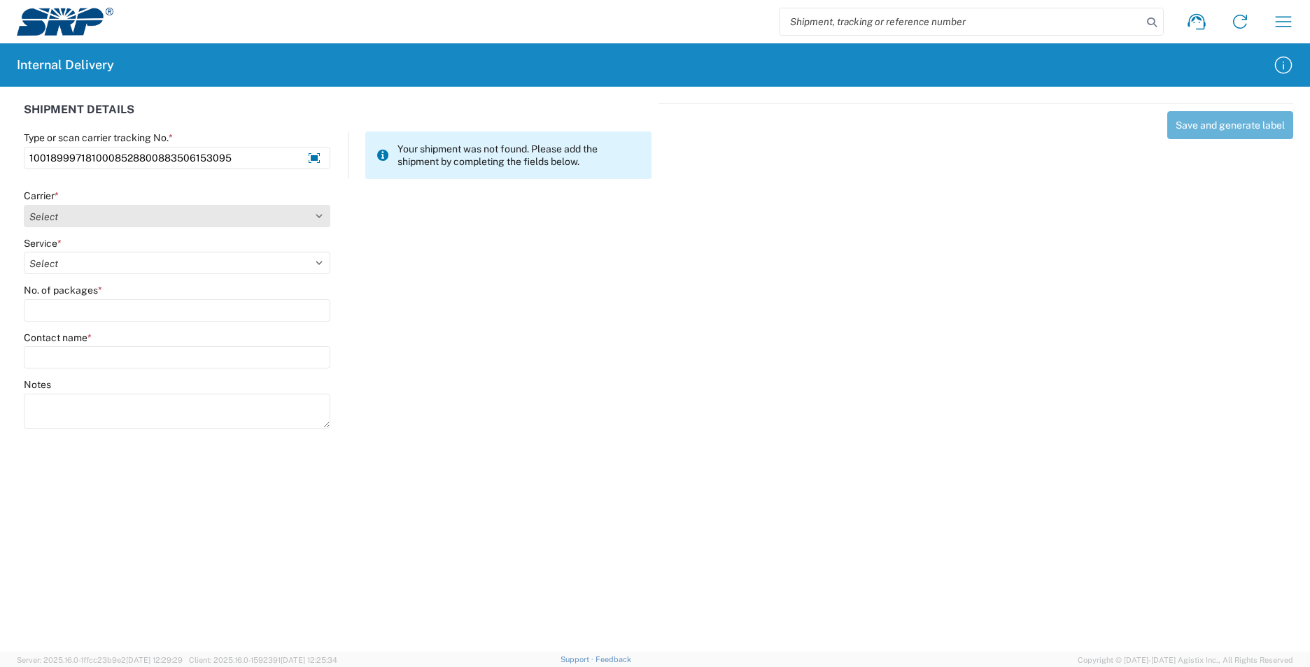
type input "1001899971810008528800883506153095"
click at [104, 220] on select "Select AcctPay Amazon Logistics ATI Trucking BC Dimerco Logistics Empire Southw…" at bounding box center [177, 216] width 306 height 22
select select "5"
click at [24, 205] on select "Select AcctPay Amazon Logistics ATI Trucking BC Dimerco Logistics Empire Southw…" at bounding box center [177, 216] width 306 height 22
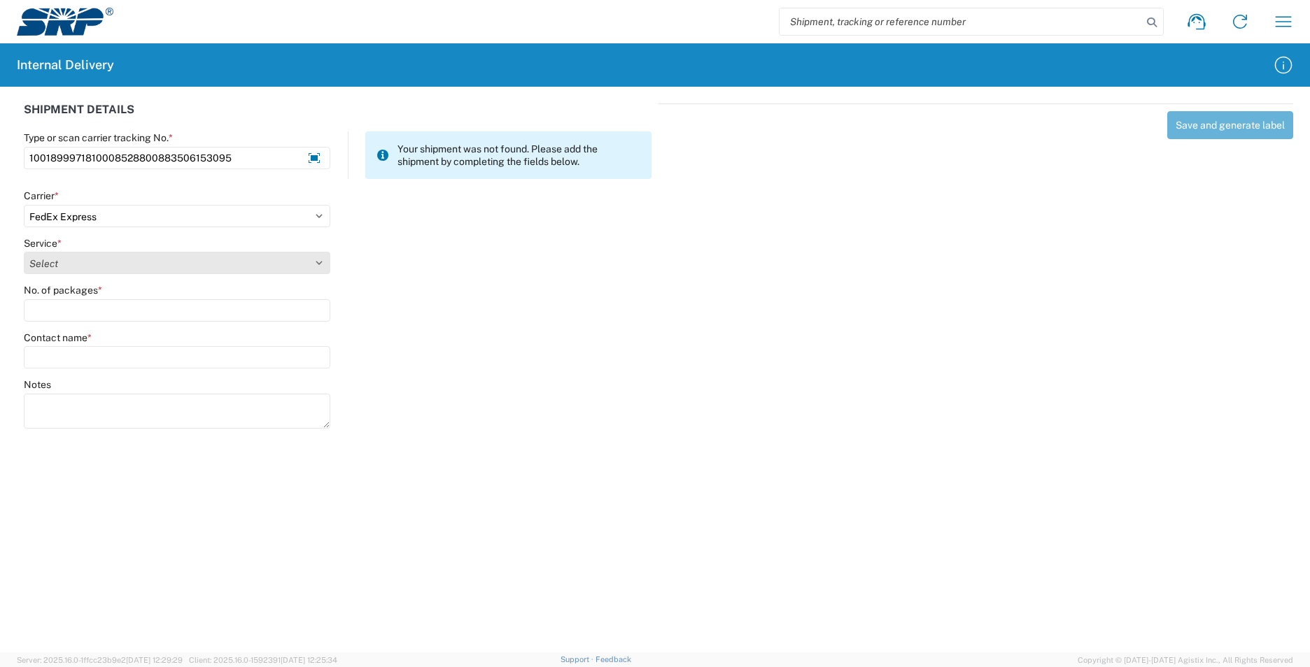
click at [86, 267] on select "Select 1Day Freight 2Day 2Day AM 2Day AM One Rate 2Day Freight 2Day One Rate 3 …" at bounding box center [177, 263] width 306 height 22
select select "8"
click at [86, 267] on select "Select 1Day Freight 2Day 2Day AM 2Day AM One Rate 2Day Freight 2Day One Rate 3 …" at bounding box center [177, 263] width 306 height 22
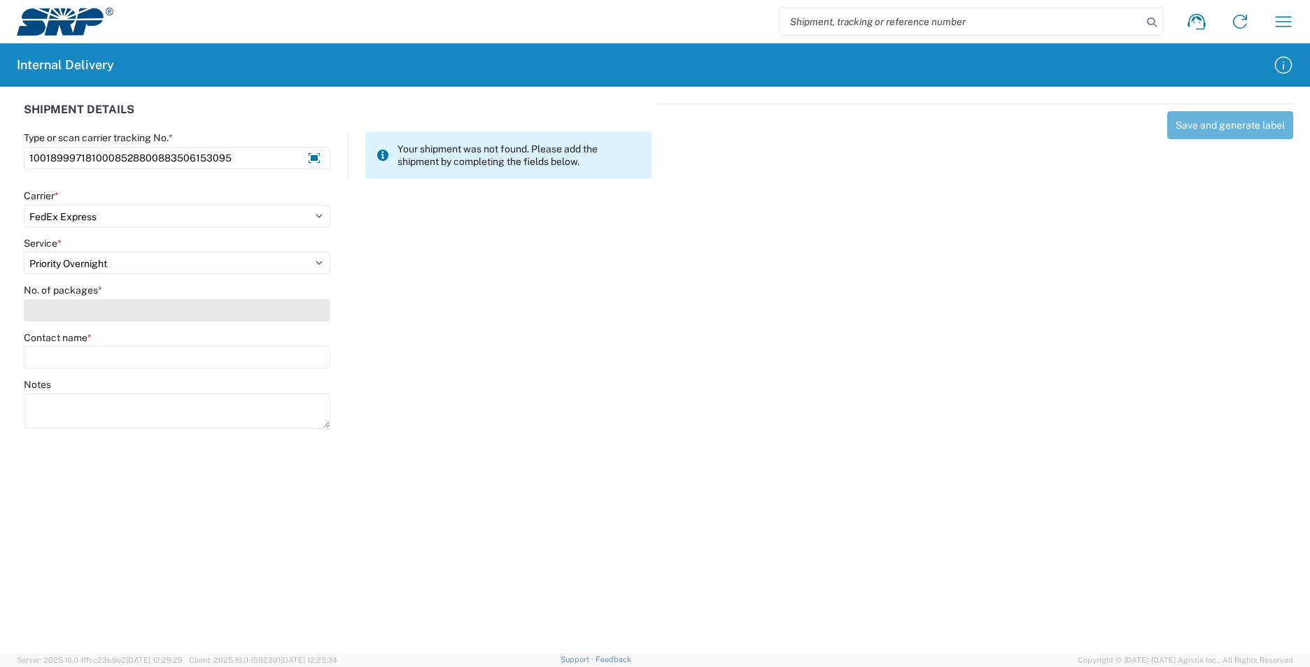
click at [73, 303] on input "No. of packages *" at bounding box center [177, 310] width 306 height 22
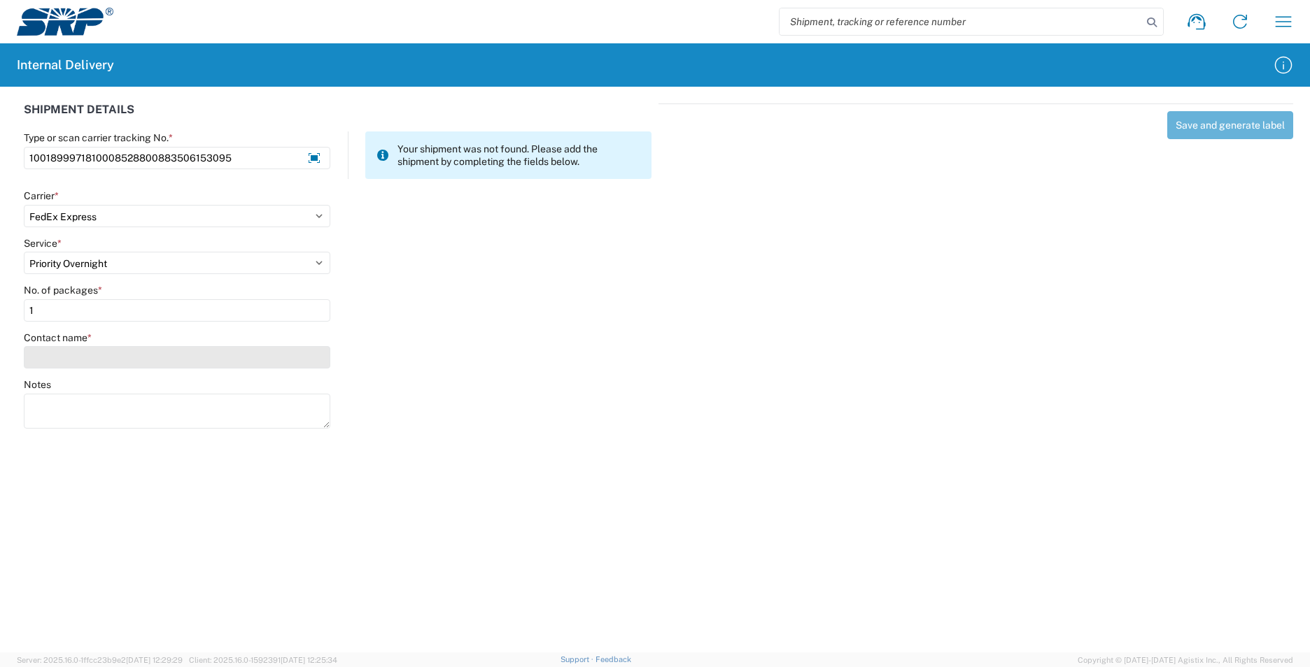
type input "1"
click at [64, 355] on input "Contact name *" at bounding box center [177, 357] width 306 height 22
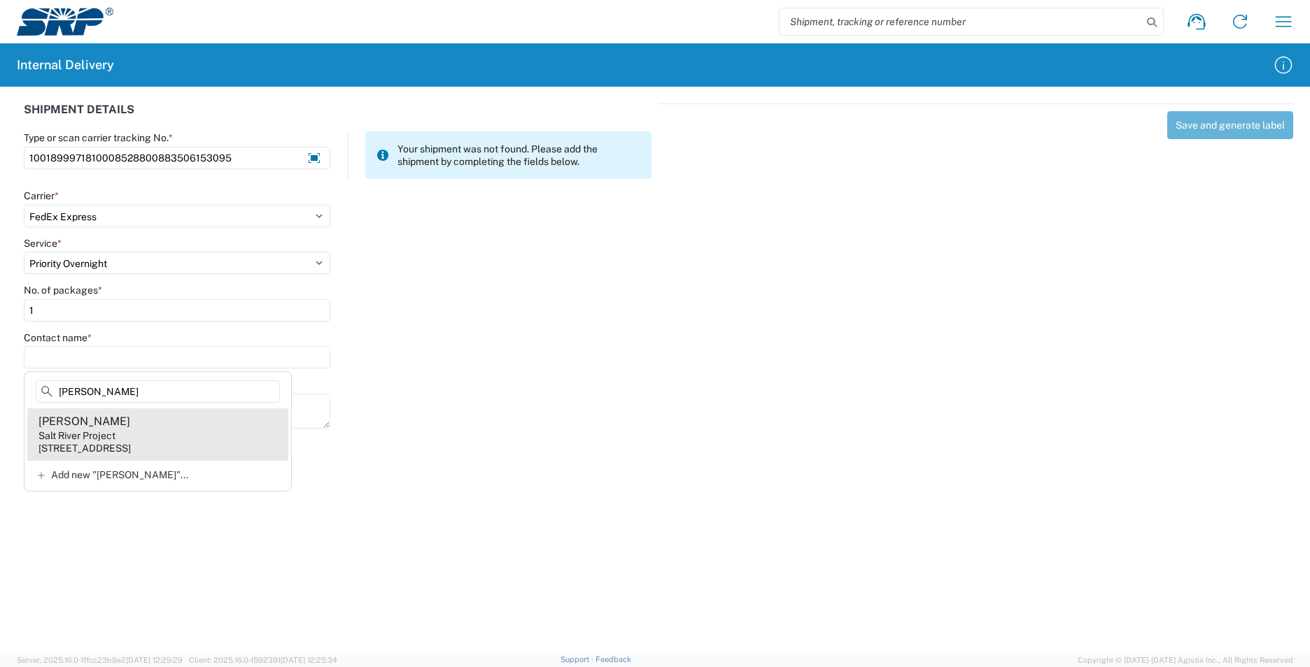
type input "[PERSON_NAME]"
click at [166, 426] on agx-address-suggestion-item "[PERSON_NAME] Salt River Project [STREET_ADDRESS]" at bounding box center [157, 435] width 261 height 52
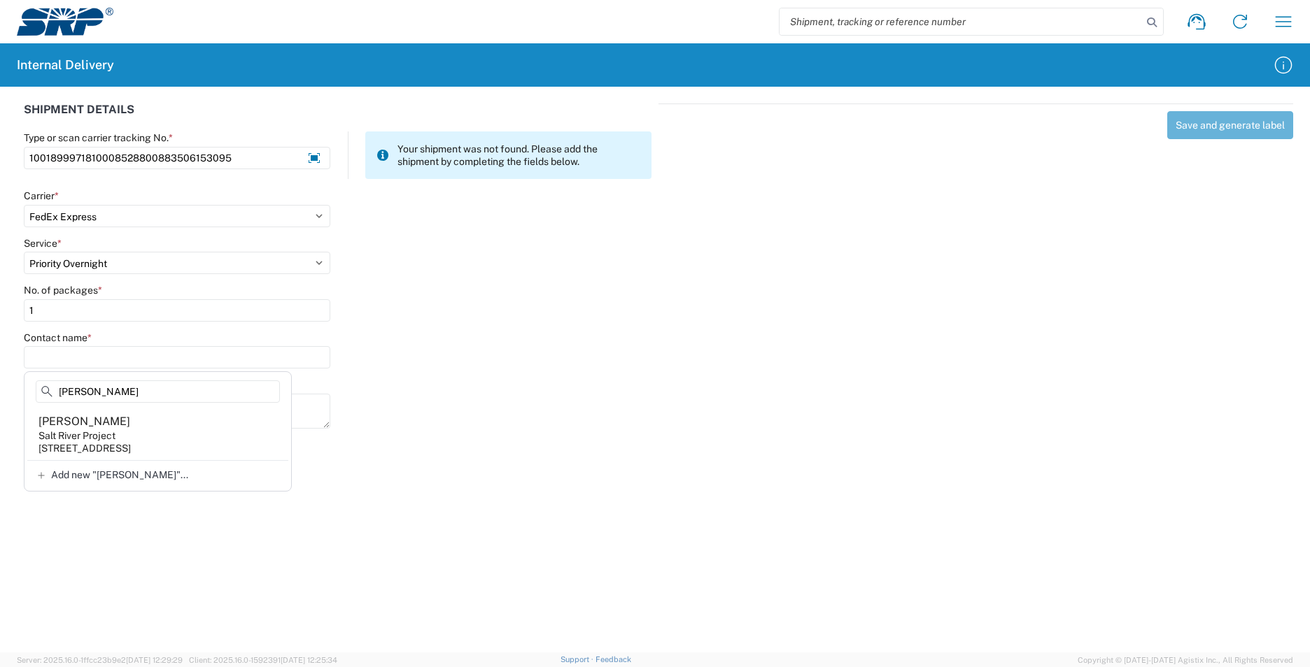
type input "[PERSON_NAME]"
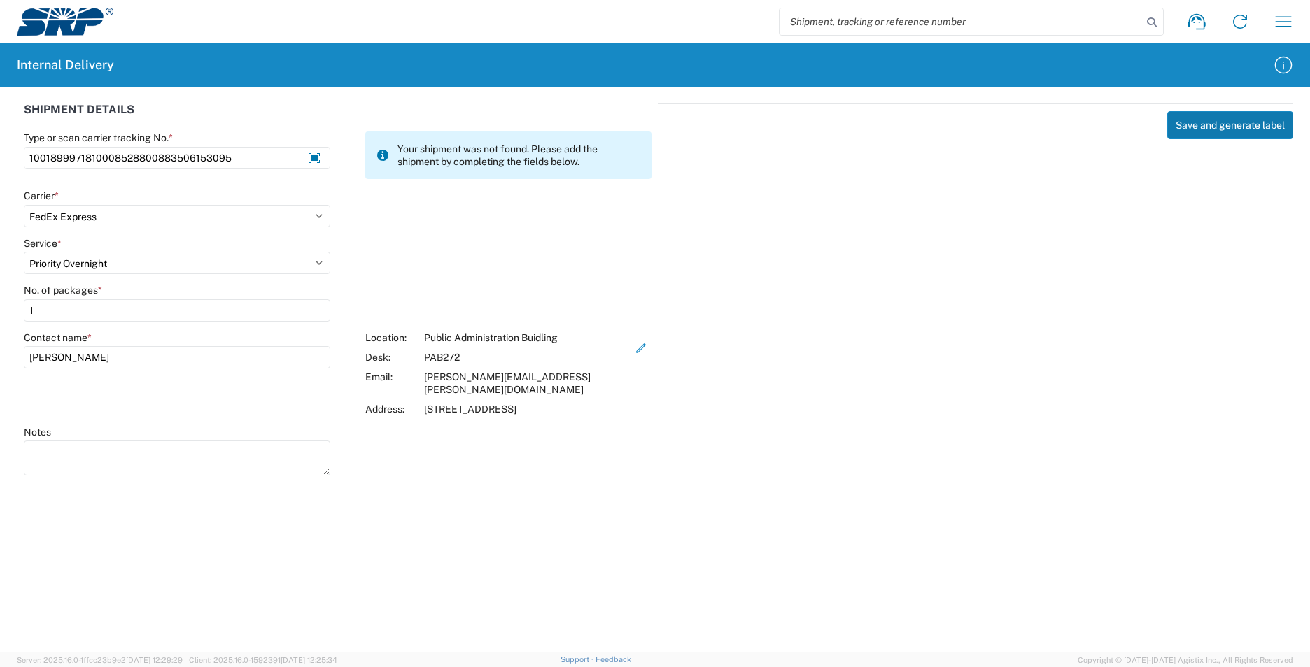
click at [1217, 126] on button "Save and generate label" at bounding box center [1230, 125] width 126 height 28
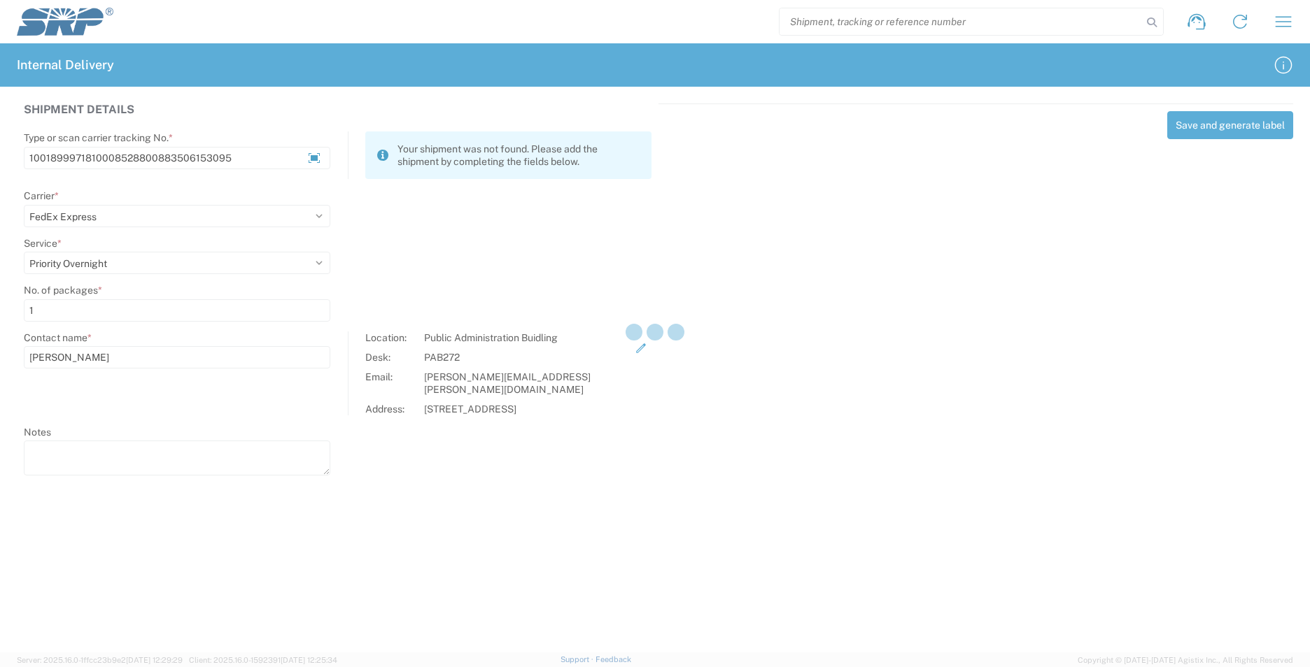
select select
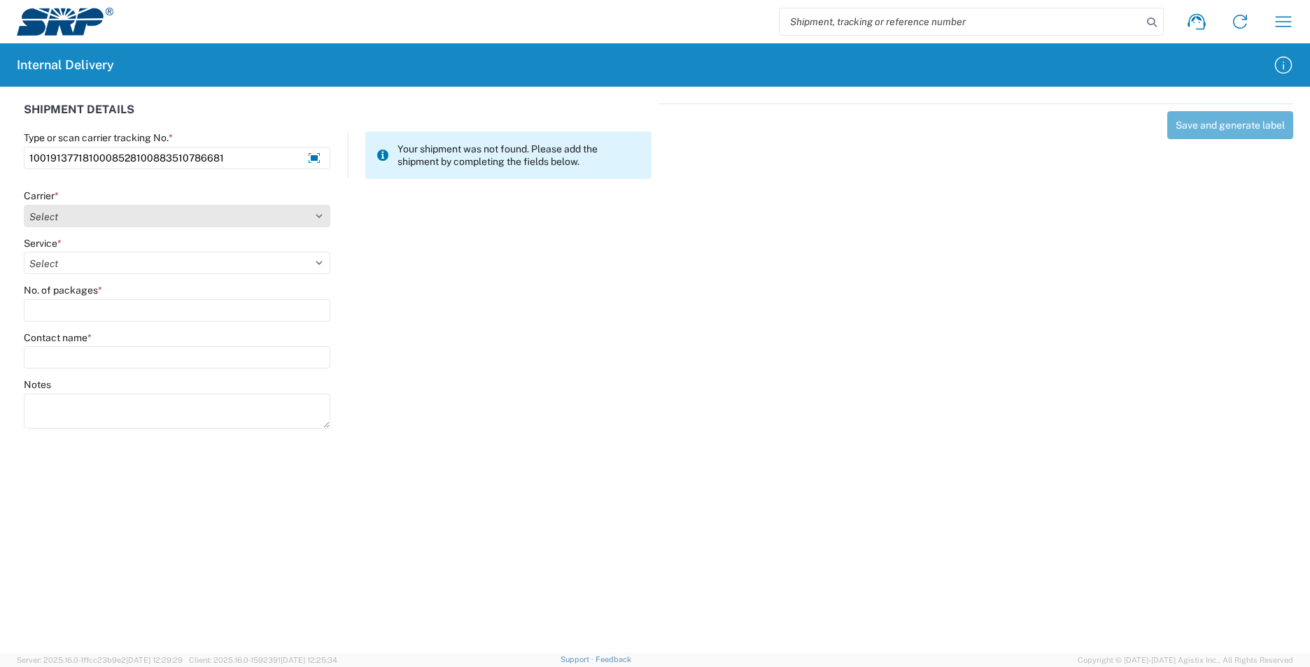
type input "1001913771810008528100883510786681"
click at [43, 218] on select "Select AcctPay Amazon Logistics ATI Trucking BC Dimerco Logistics Empire Southw…" at bounding box center [177, 216] width 306 height 22
select select "5"
click at [24, 205] on select "Select AcctPay Amazon Logistics ATI Trucking BC Dimerco Logistics Empire Southw…" at bounding box center [177, 216] width 306 height 22
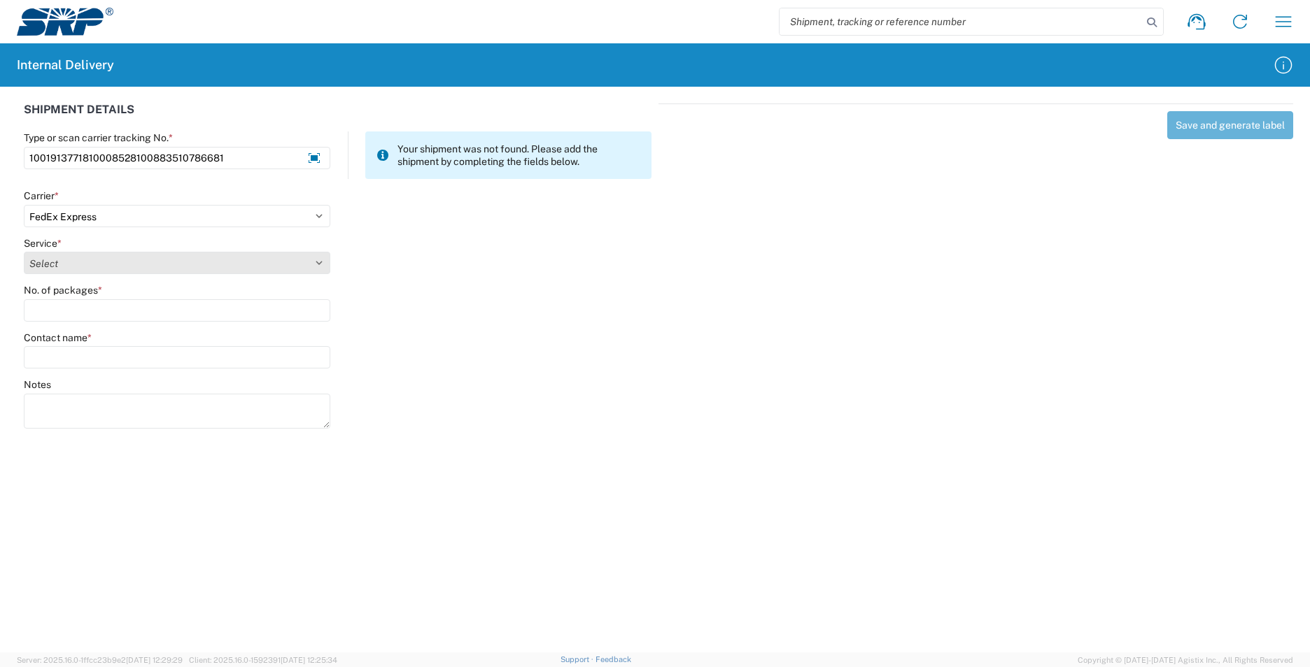
click at [84, 259] on select "Select" at bounding box center [177, 263] width 306 height 22
select select "10"
click at [79, 265] on select "Select 1Day Freight 2Day 2Day AM 2Day AM One Rate 2Day Freight 2Day One Rate 3 …" at bounding box center [177, 263] width 306 height 22
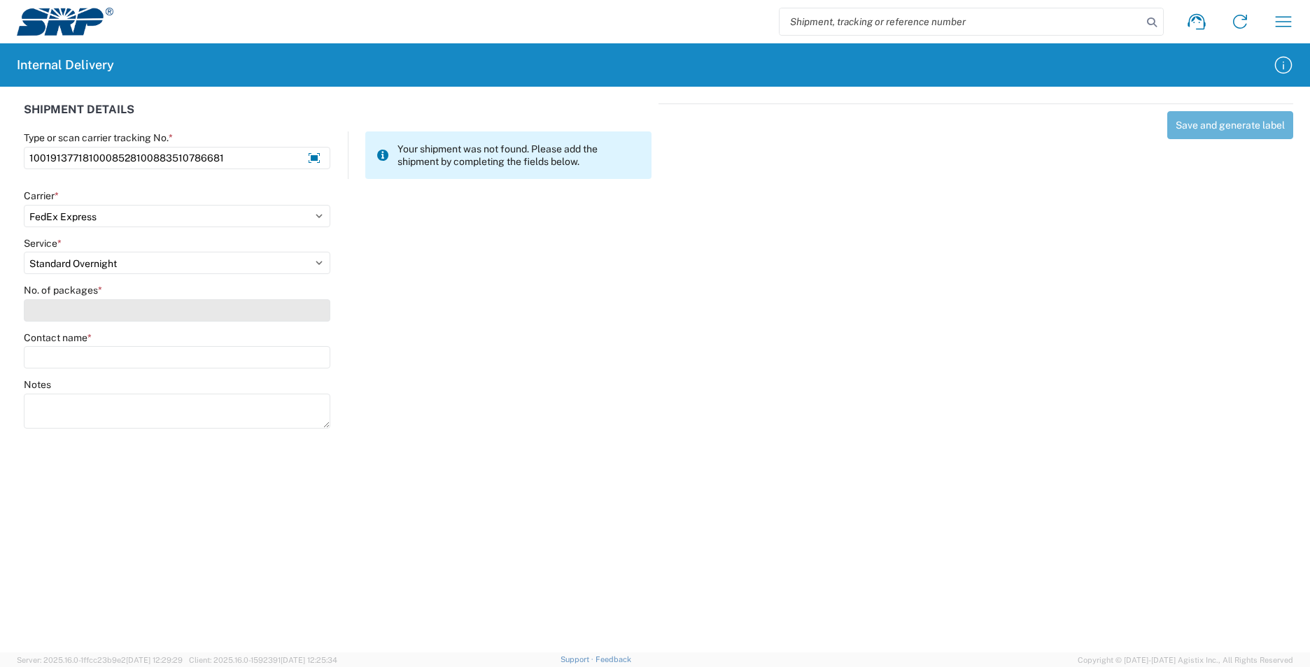
click at [78, 305] on input "No. of packages *" at bounding box center [177, 310] width 306 height 22
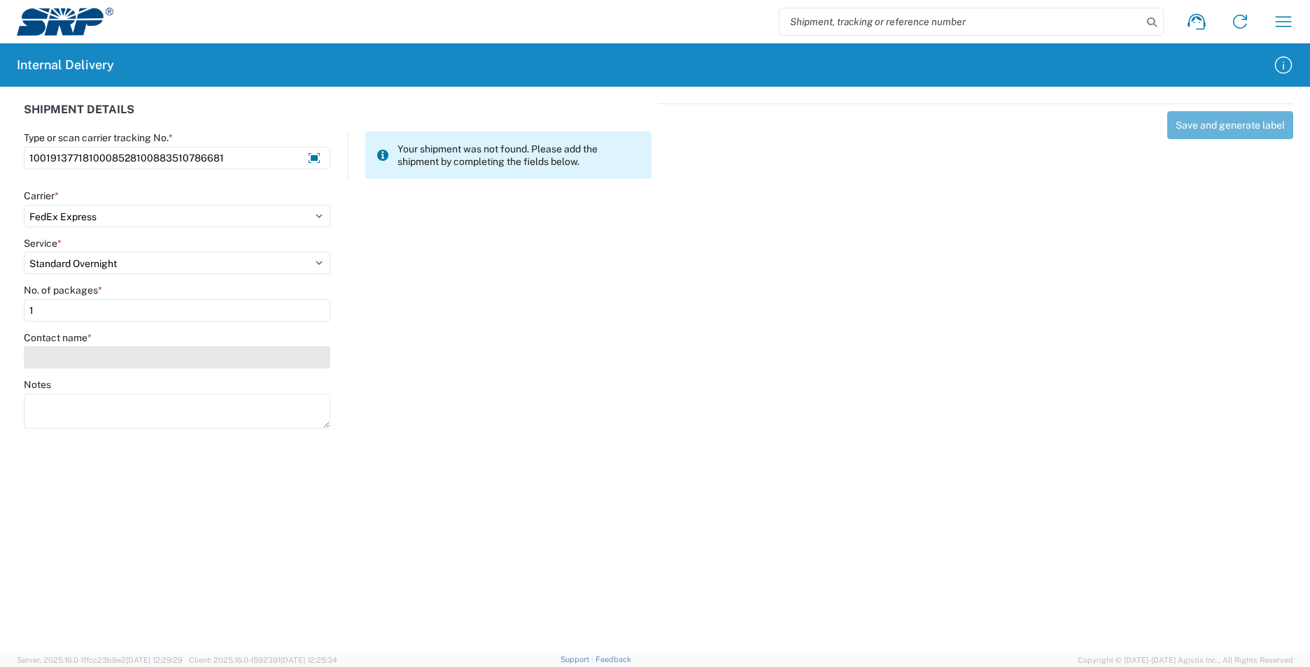
type input "1"
click at [83, 360] on input "Contact name *" at bounding box center [177, 357] width 306 height 22
type input "o"
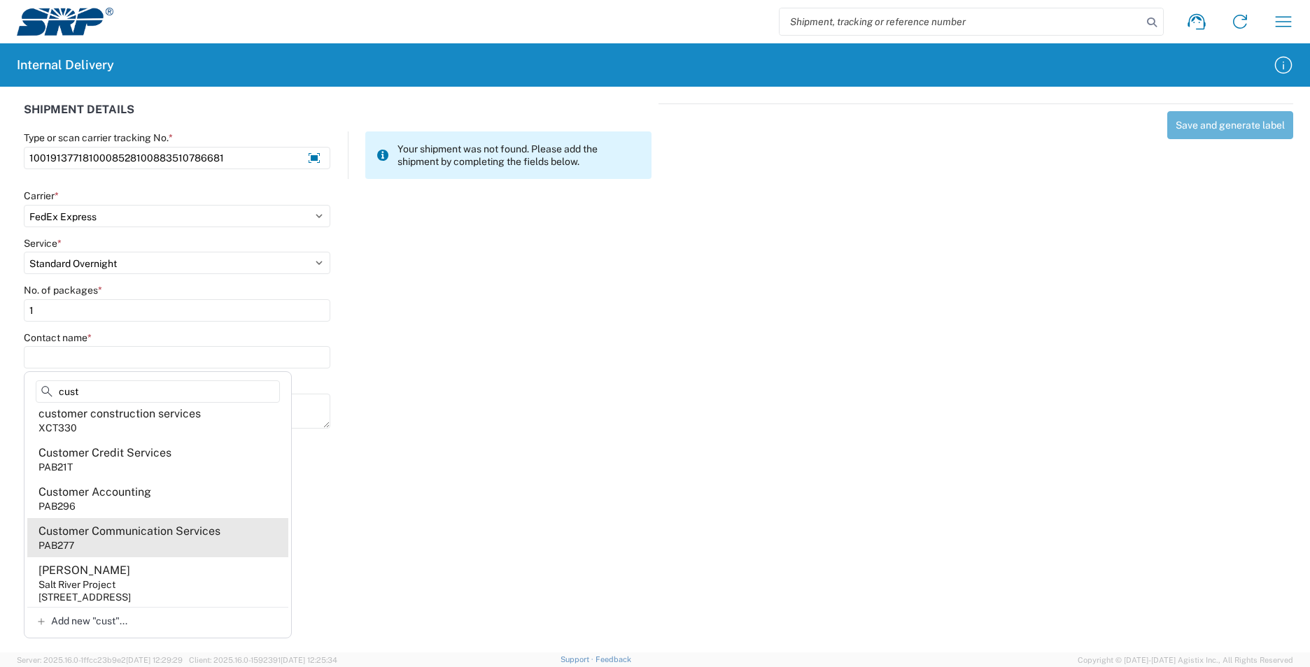
scroll to position [10, 0]
type input "c"
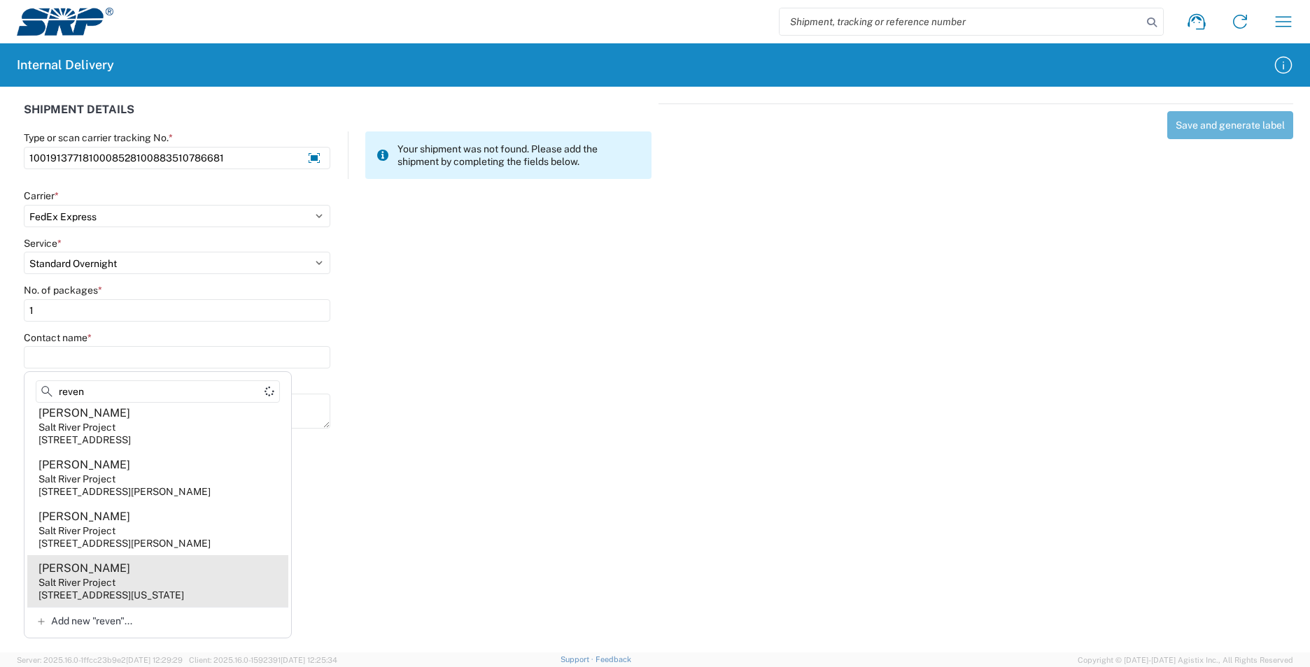
scroll to position [0, 0]
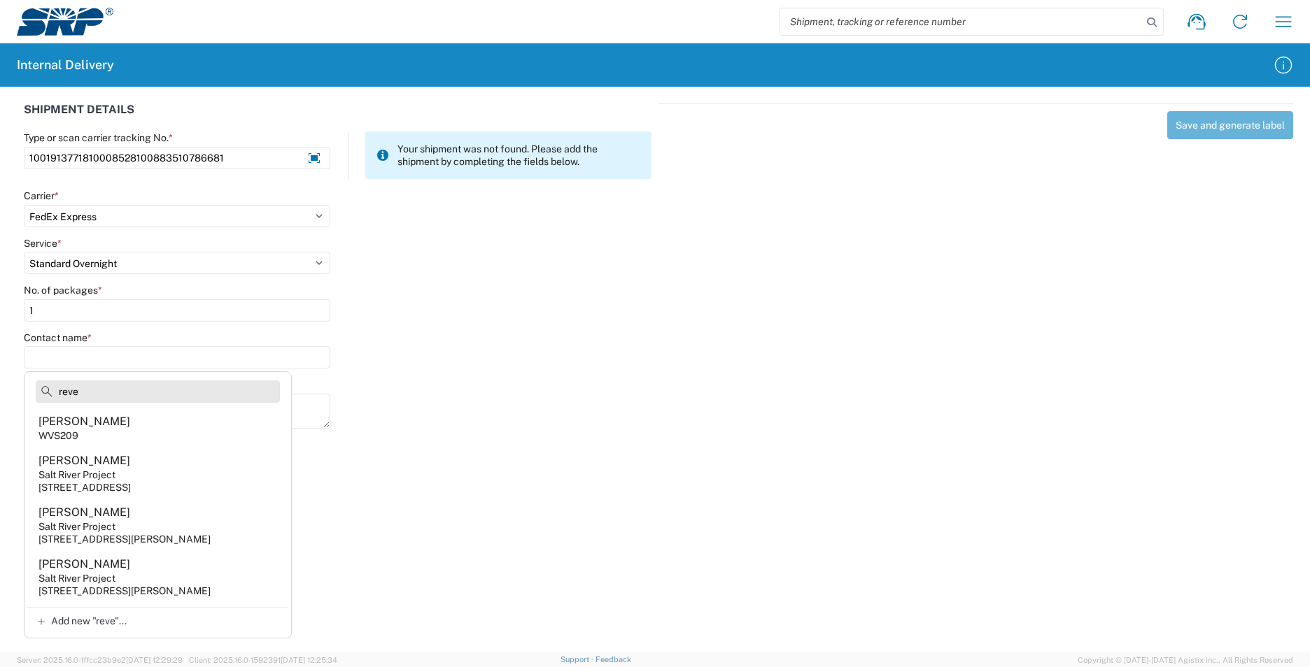
click at [135, 397] on input "reve" at bounding box center [158, 392] width 244 height 22
type input "r"
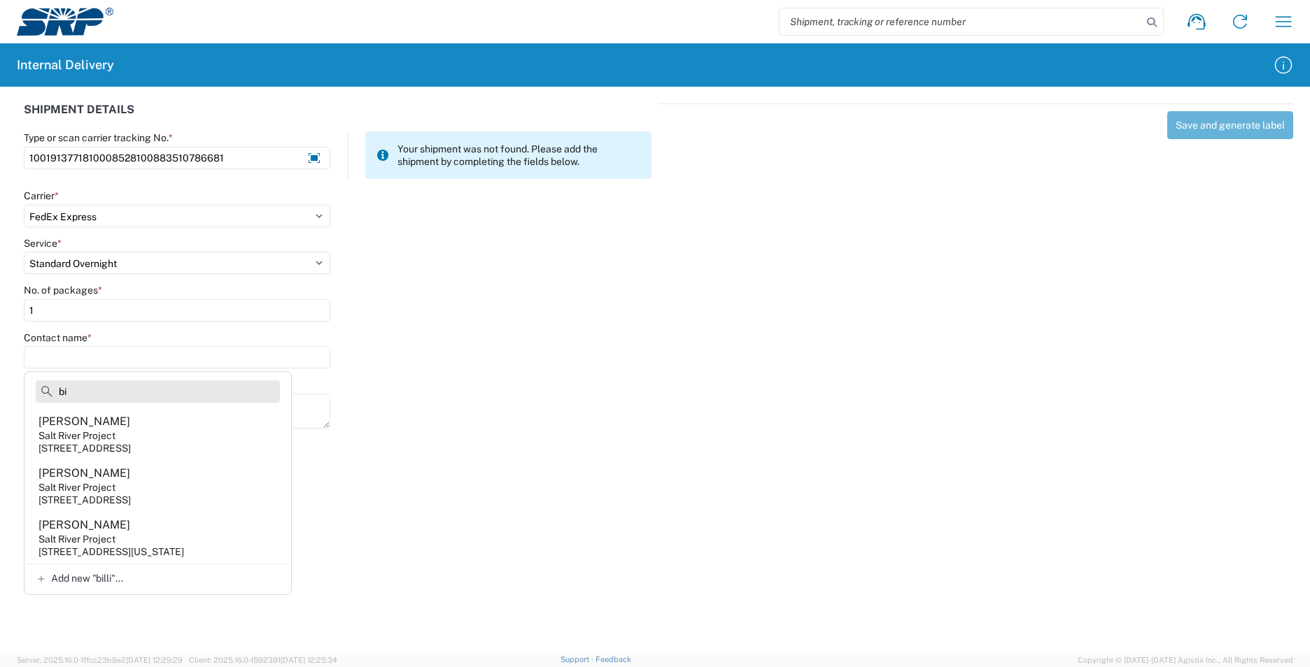
type input "b"
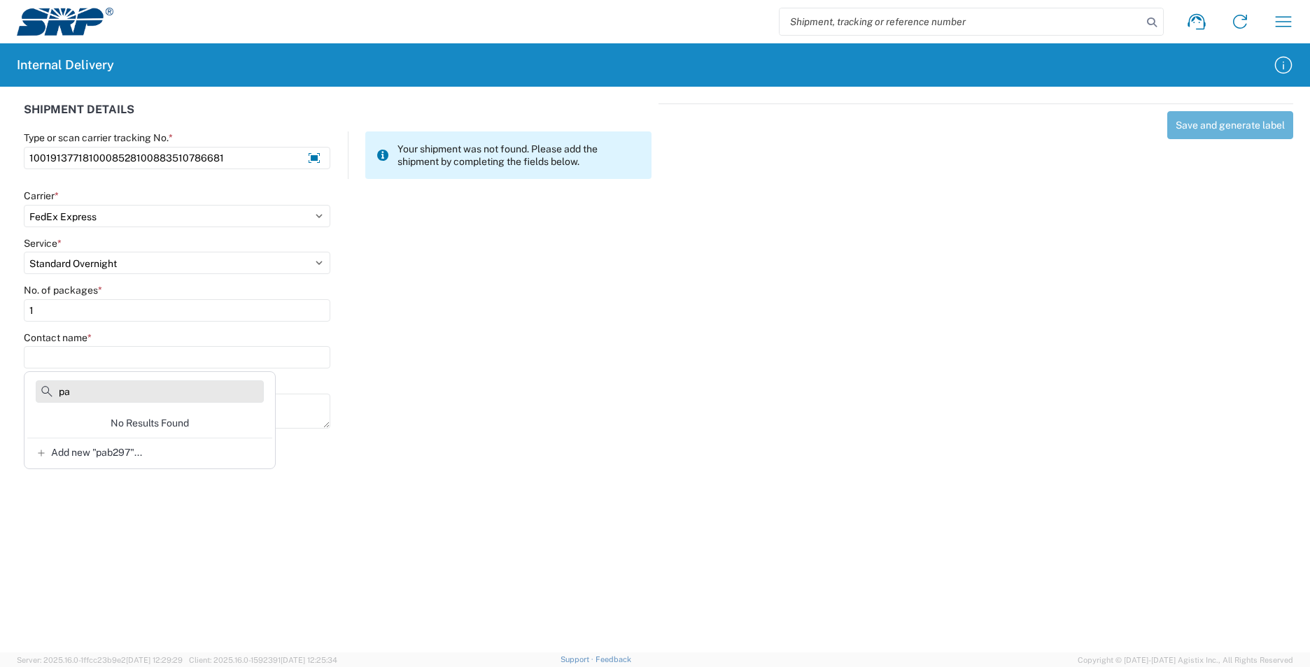
type input "p"
type input "r"
type input "c"
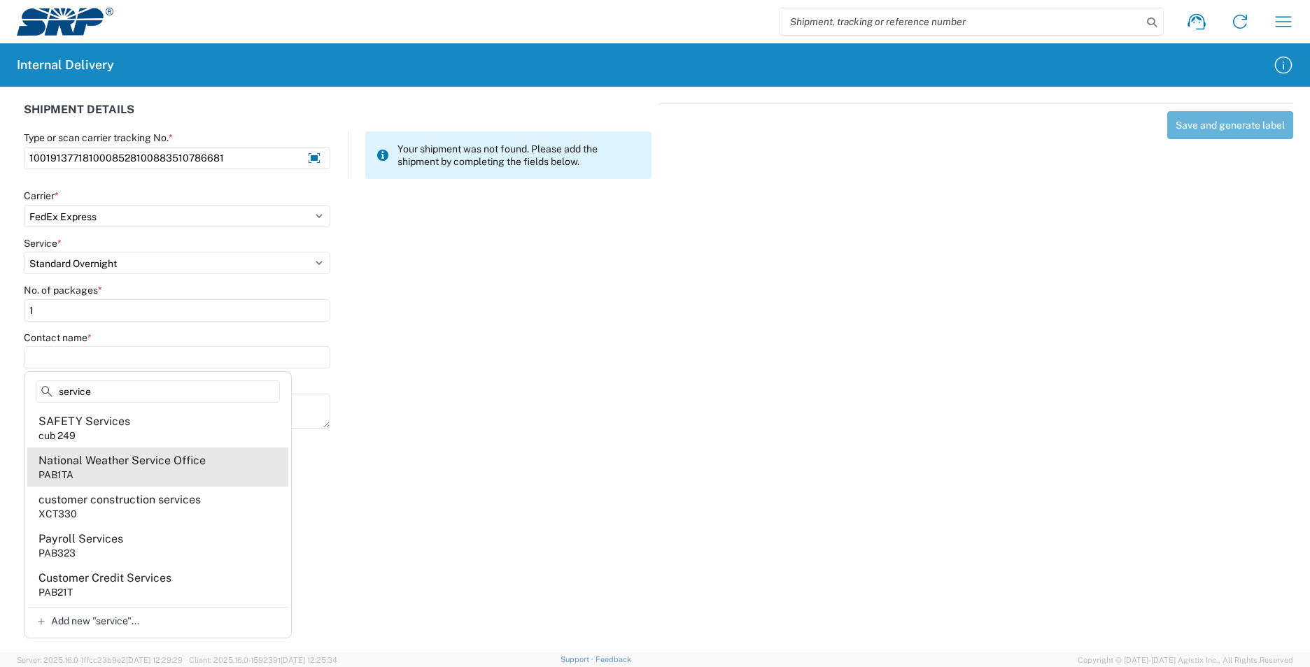
type input "service"
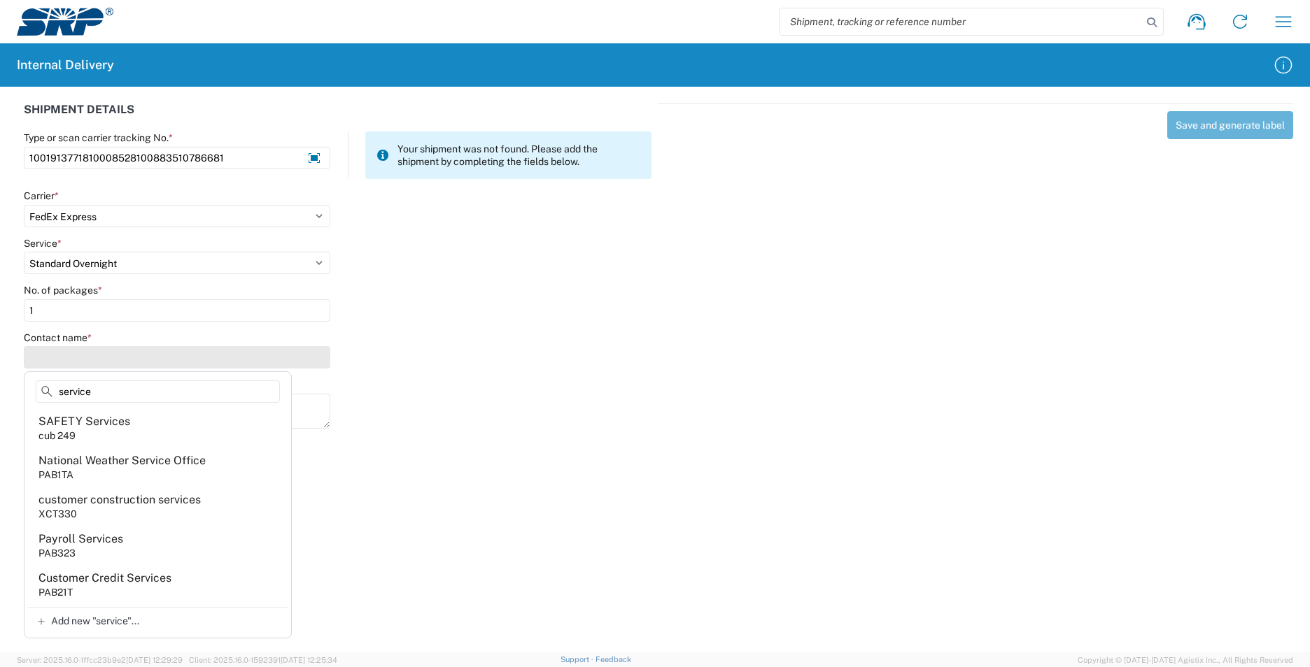
click at [90, 359] on input "Contact name *" at bounding box center [177, 357] width 306 height 22
drag, startPoint x: 101, startPoint y: 392, endPoint x: -37, endPoint y: 393, distance: 137.8
click at [0, 393] on html "Shipment request Shipment tracking Internal delivery Transit update My profile …" at bounding box center [655, 333] width 1310 height 667
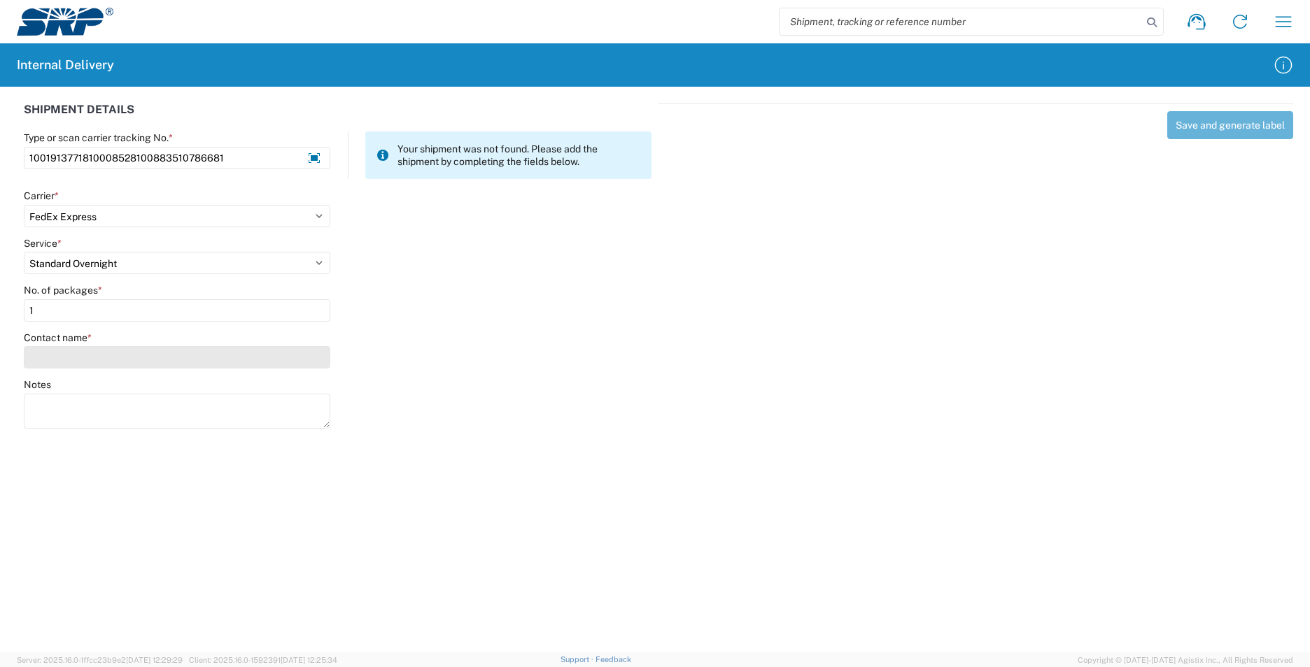
click at [59, 363] on input "Contact name *" at bounding box center [177, 357] width 306 height 22
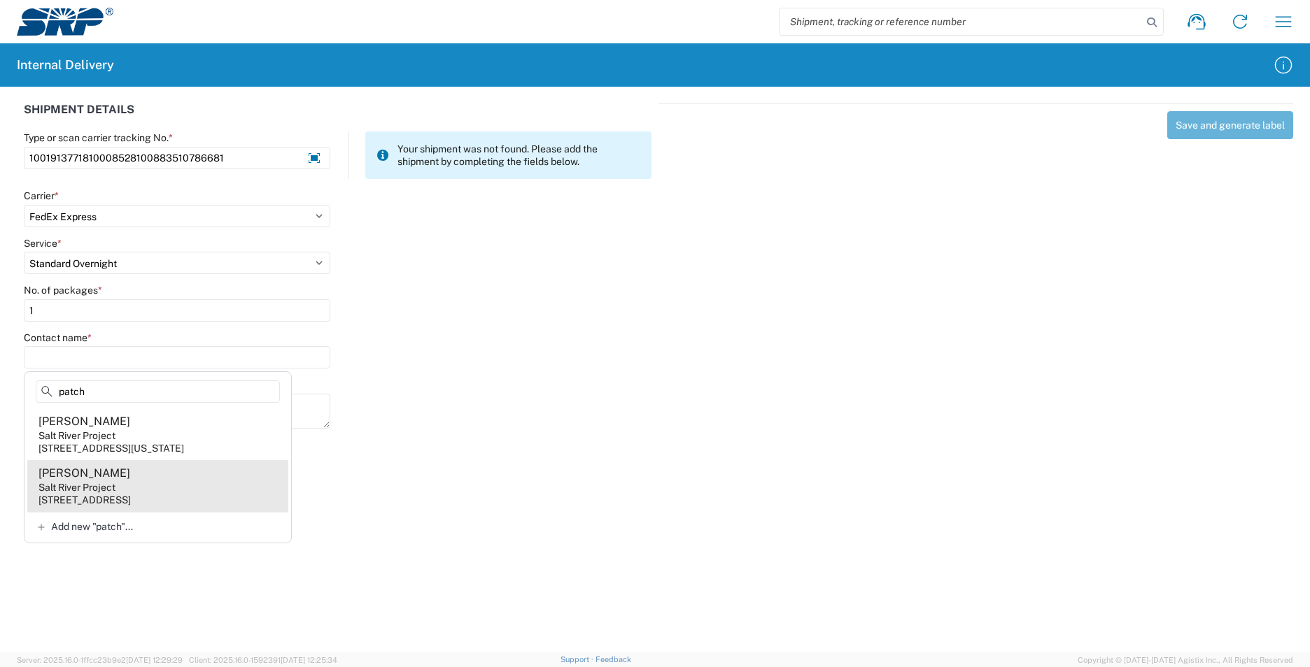
type input "patch"
click at [194, 491] on agx-address-suggestion-item "[PERSON_NAME] Salt River Project [STREET_ADDRESS]" at bounding box center [157, 486] width 261 height 52
type input "[PERSON_NAME]"
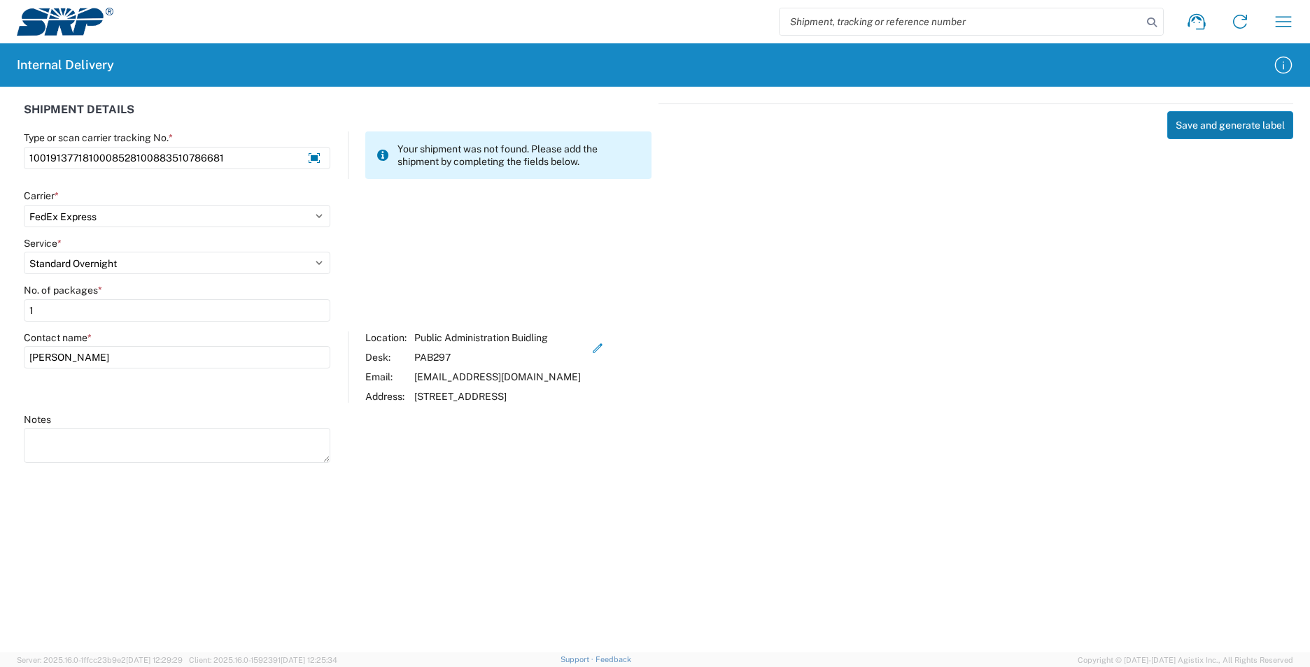
click at [1238, 129] on button "Save and generate label" at bounding box center [1230, 125] width 126 height 28
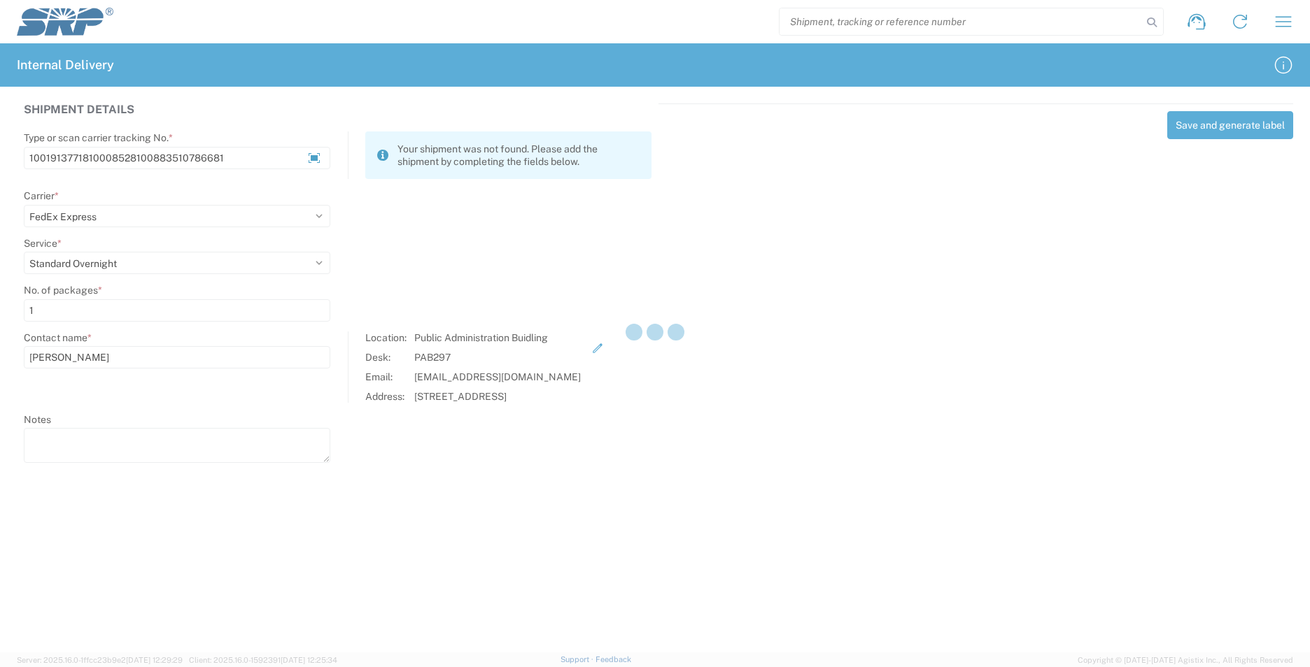
select select
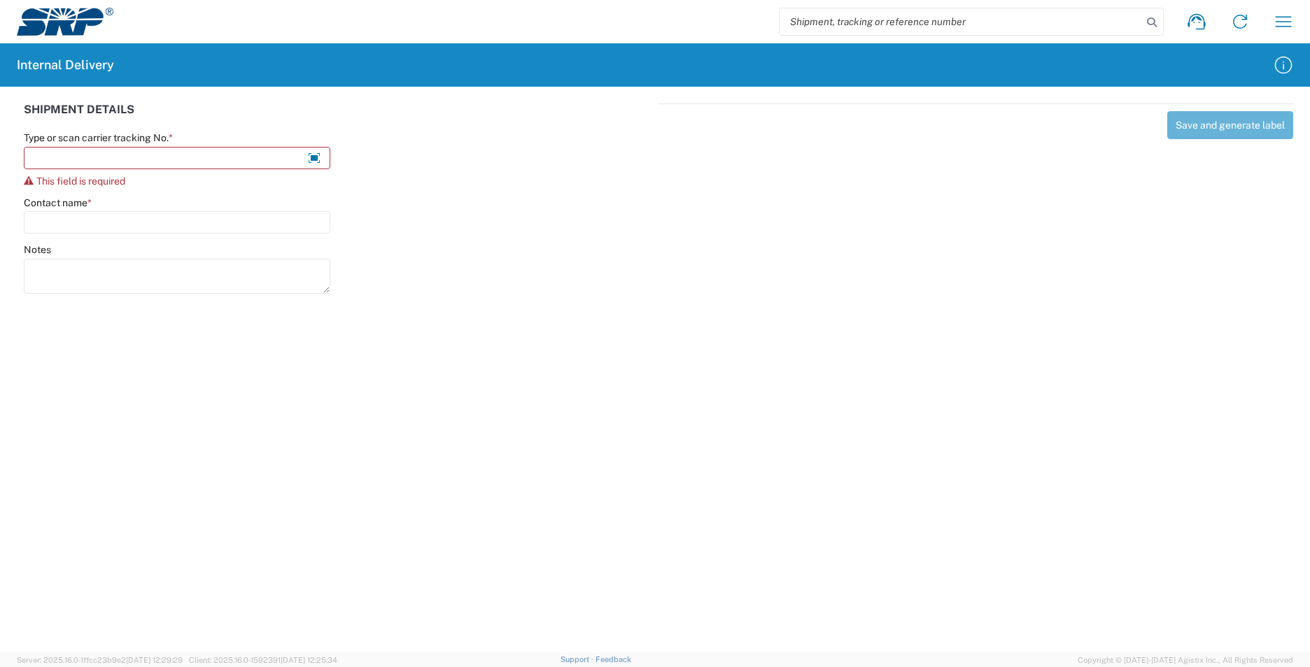
click at [910, 18] on input "search" at bounding box center [960, 21] width 362 height 27
type input "1001913771810008528100883510786681"
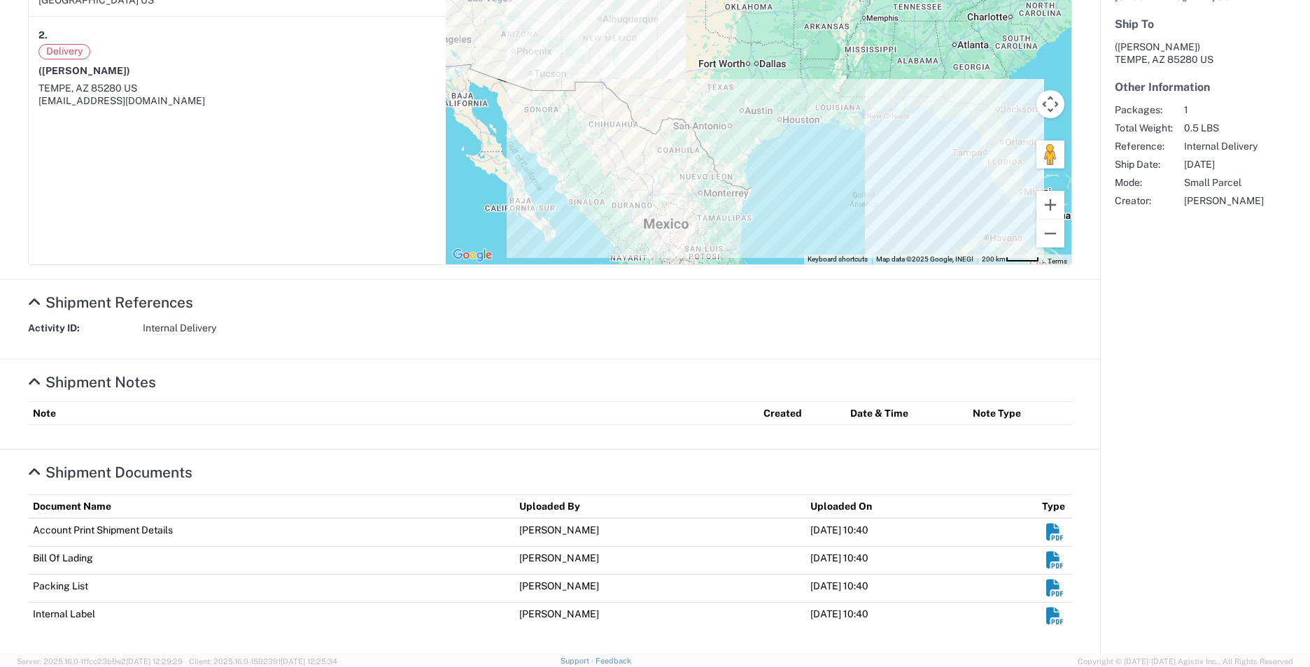
scroll to position [323, 0]
click at [1046, 619] on em "Shipment Documents" at bounding box center [1054, 615] width 17 height 17
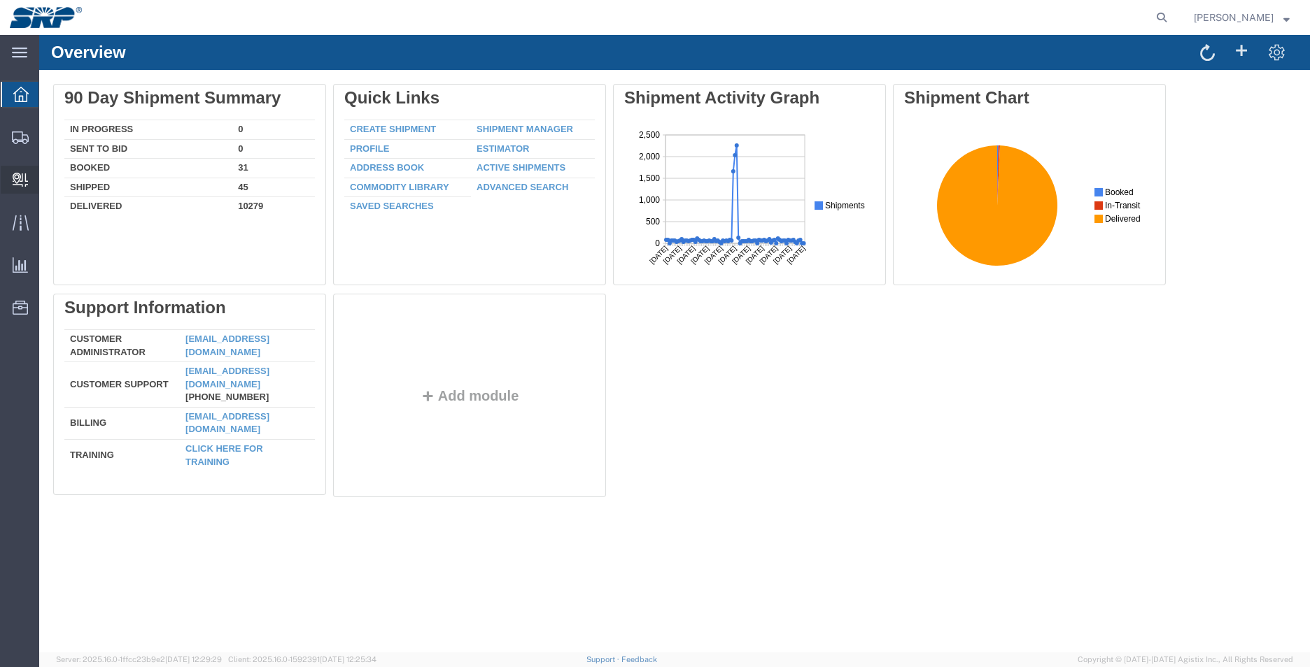
click at [48, 183] on span "Internal Delivery" at bounding box center [43, 180] width 10 height 28
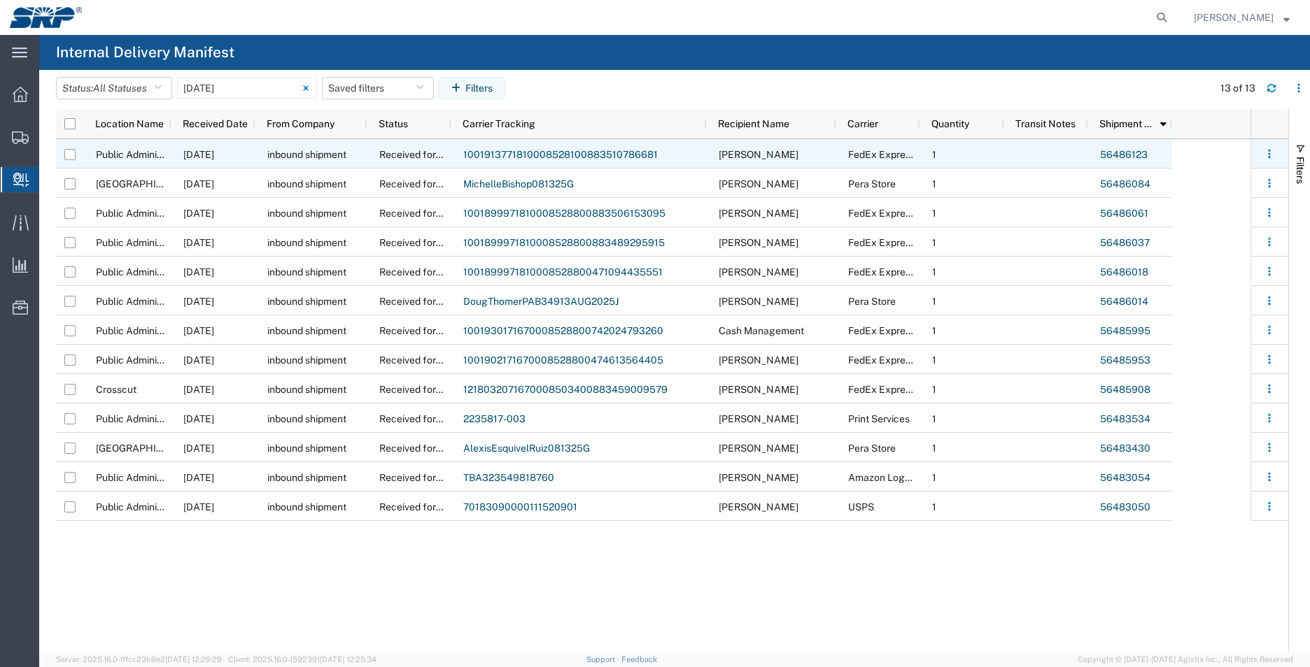
click at [1123, 152] on link "56486123" at bounding box center [1124, 154] width 48 height 11
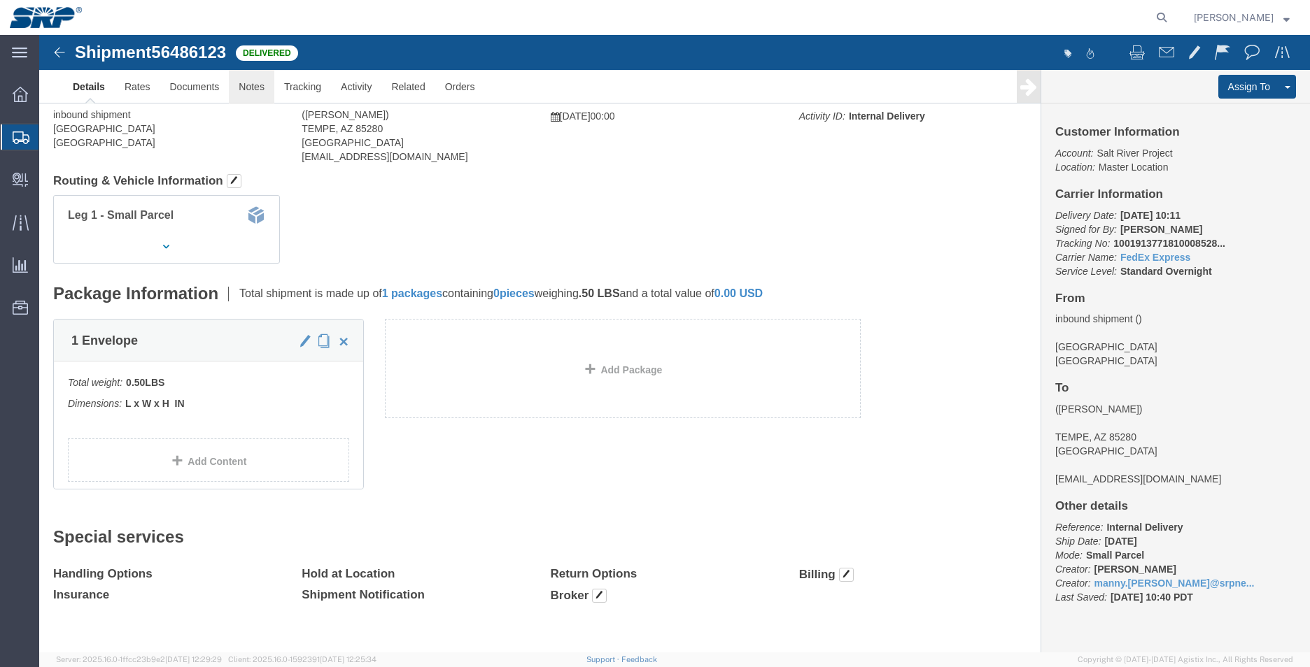
scroll to position [70, 0]
click at [1157, 17] on icon at bounding box center [1162, 18] width 20 height 20
type input "1001913771810008528100883510786681"
click at [986, 15] on input "1001913771810008528100883510786681" at bounding box center [938, 18] width 425 height 34
